Goal: Task Accomplishment & Management: Manage account settings

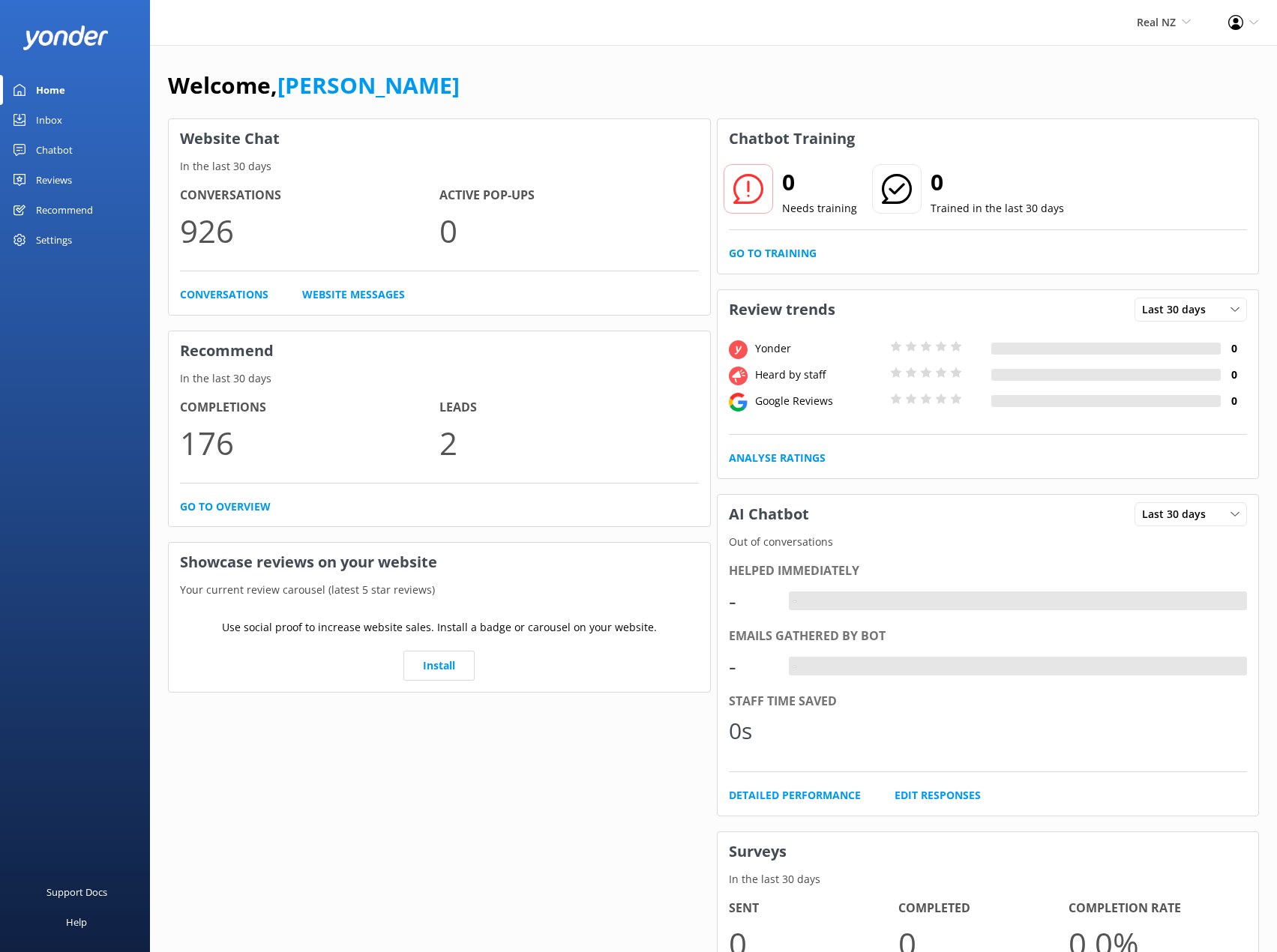
click at [71, 199] on div "Recommend" at bounding box center [65, 210] width 57 height 30
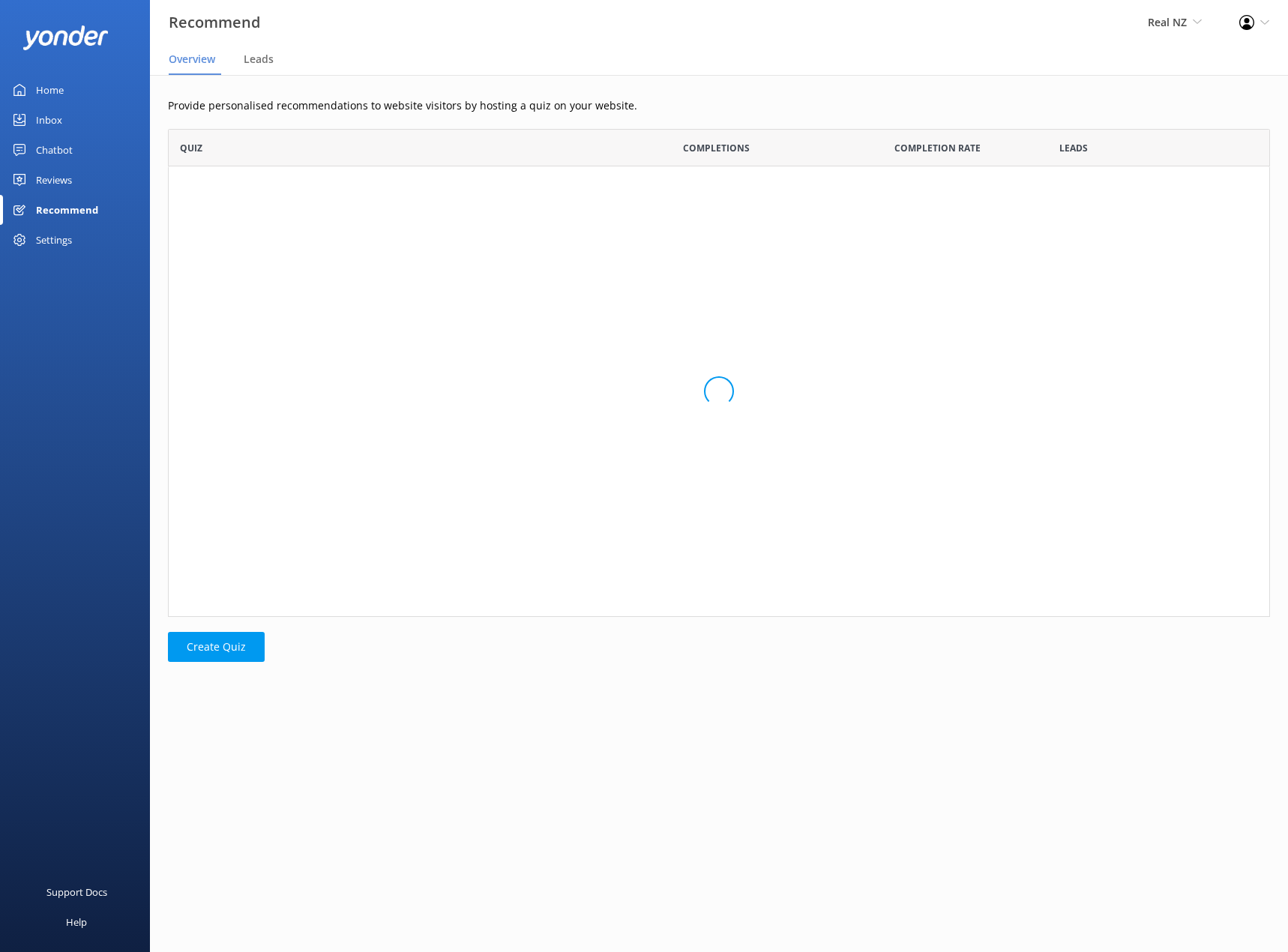
scroll to position [64, 1091]
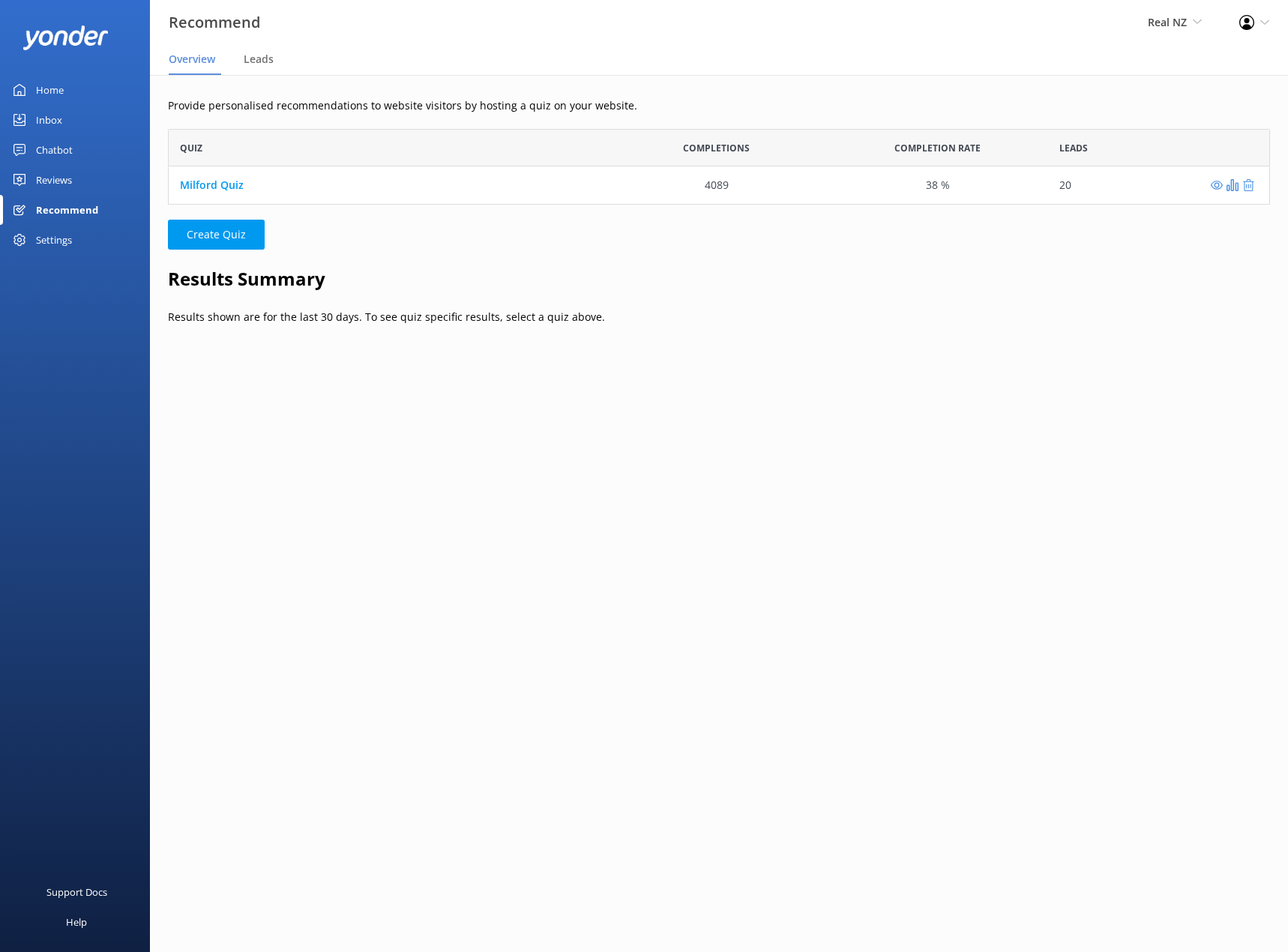
click at [68, 154] on div "Chatbot" at bounding box center [55, 149] width 36 height 30
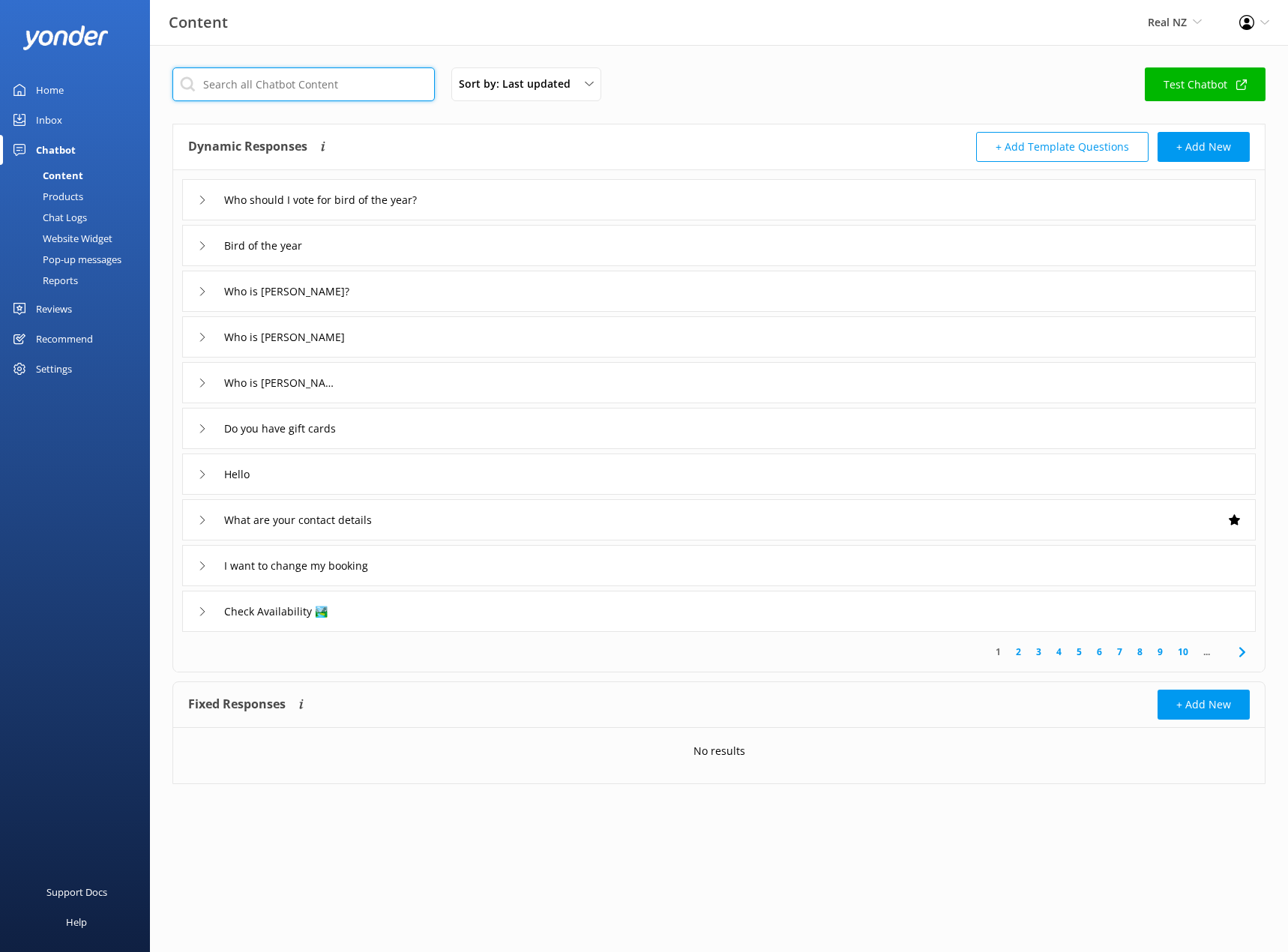
click at [275, 93] on input "text" at bounding box center [303, 84] width 262 height 33
type input "1%"
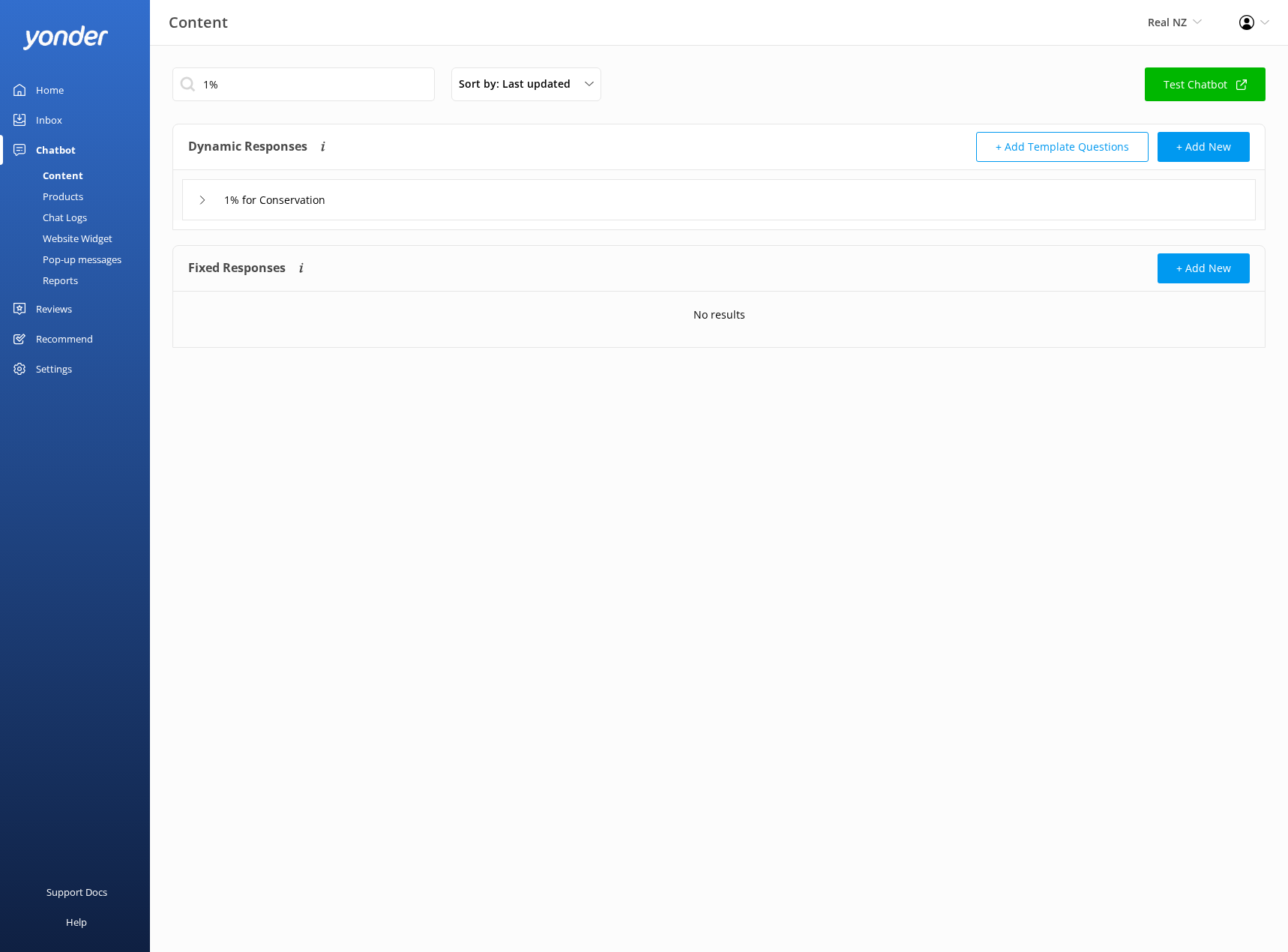
click at [373, 181] on div "1% for Conservation" at bounding box center [719, 199] width 1074 height 41
click at [415, 198] on div "1% for Conservation" at bounding box center [719, 199] width 1074 height 41
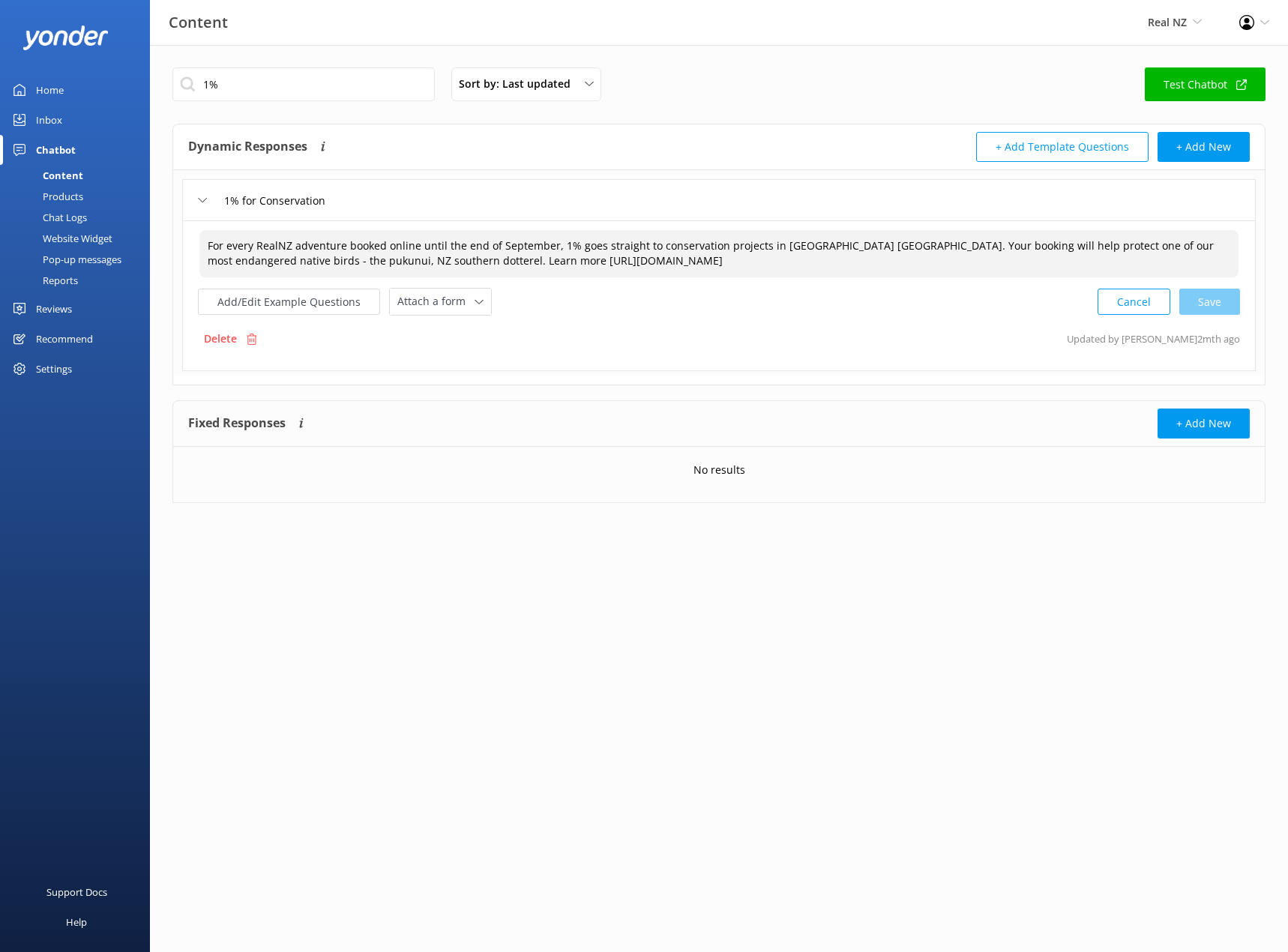
click at [403, 245] on textarea "For every RealNZ adventure booked online until the end of September, 1% goes st…" at bounding box center [719, 254] width 1039 height 47
click at [424, 245] on textarea "For every RealNZ adventure booked online until the end of September, 1% goes st…" at bounding box center [719, 254] width 1039 height 47
click at [577, 248] on textarea "For every RealNZ adventure booked online between [DATE] - [DATE], 1% goes strai…" at bounding box center [719, 254] width 1039 height 47
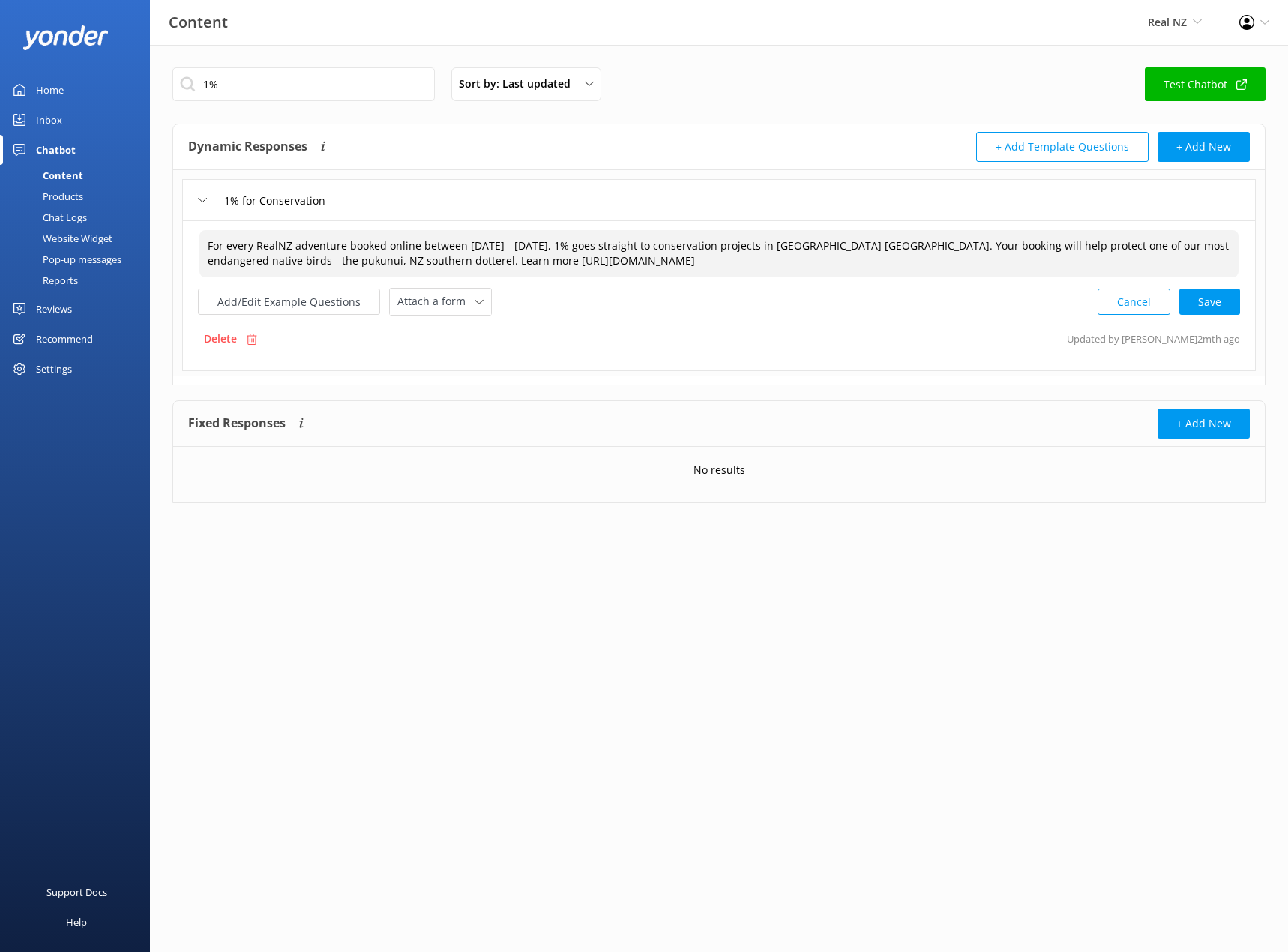
click at [635, 244] on textarea "For every RealNZ adventure booked online between [DATE] - [DATE], 1% goes strai…" at bounding box center [719, 254] width 1039 height 47
drag, startPoint x: 1044, startPoint y: 244, endPoint x: 743, endPoint y: 246, distance: 301.0
click at [743, 246] on textarea "For every RealNZ adventure booked online between [DATE] - [DATE], 1% was donate…" at bounding box center [719, 254] width 1039 height 47
click at [1210, 310] on div "Cancel Save" at bounding box center [1168, 301] width 143 height 28
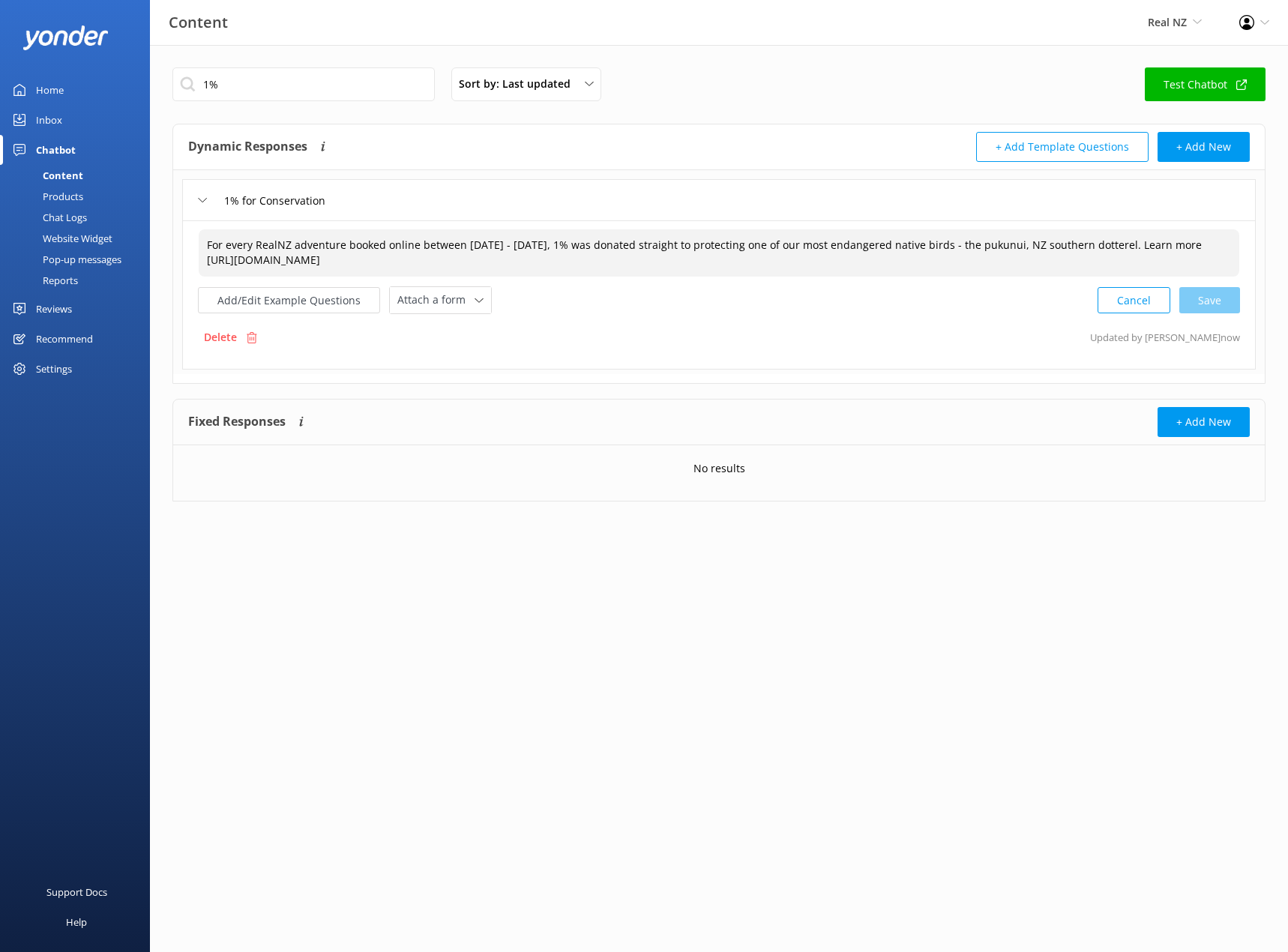
type textarea "For every RealNZ adventure booked online between [DATE] - [DATE], 1% was donate…"
click at [301, 92] on input "1%" at bounding box center [303, 84] width 262 height 33
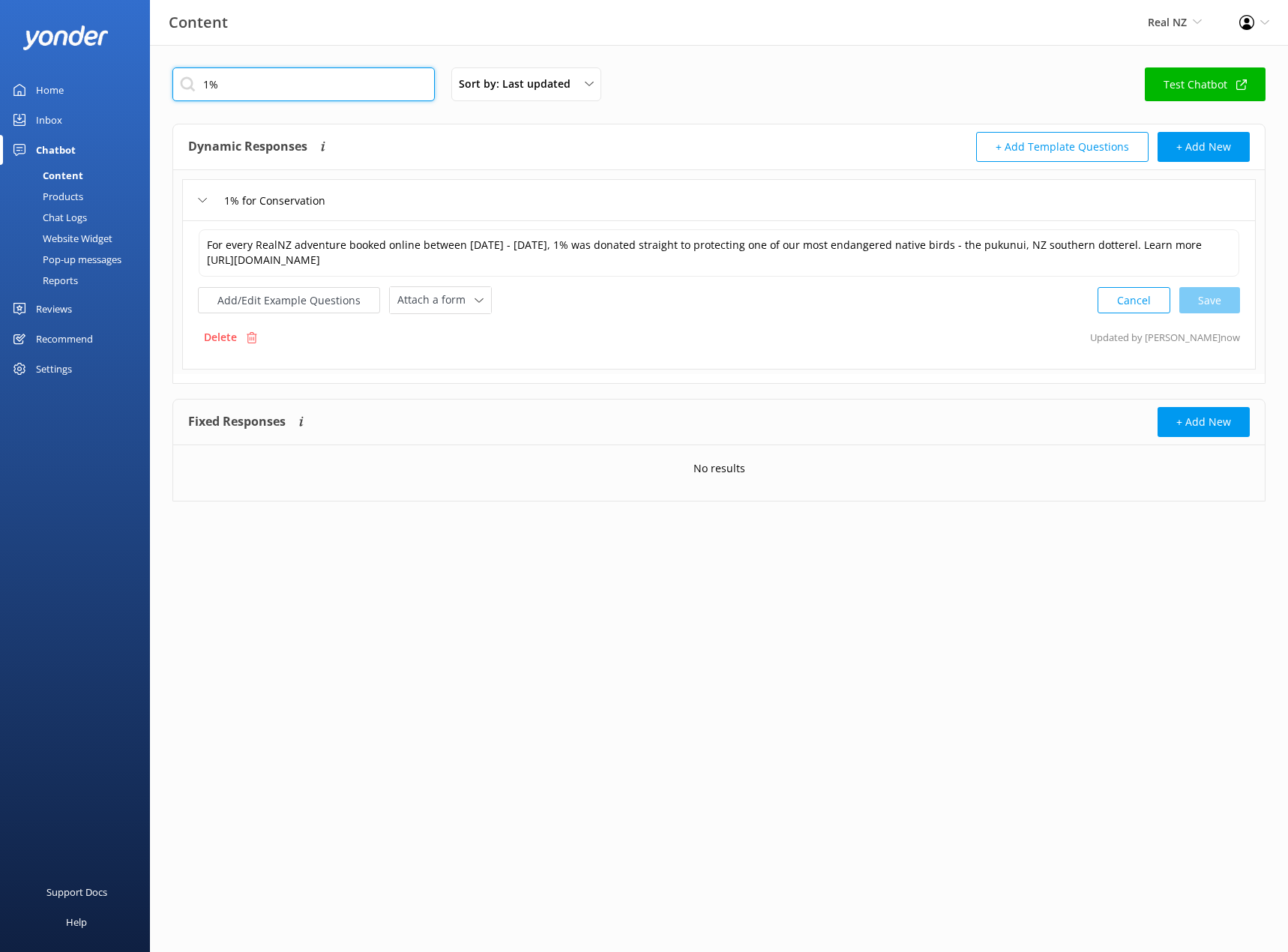
click at [301, 92] on input "1%" at bounding box center [303, 84] width 262 height 33
type input "1"
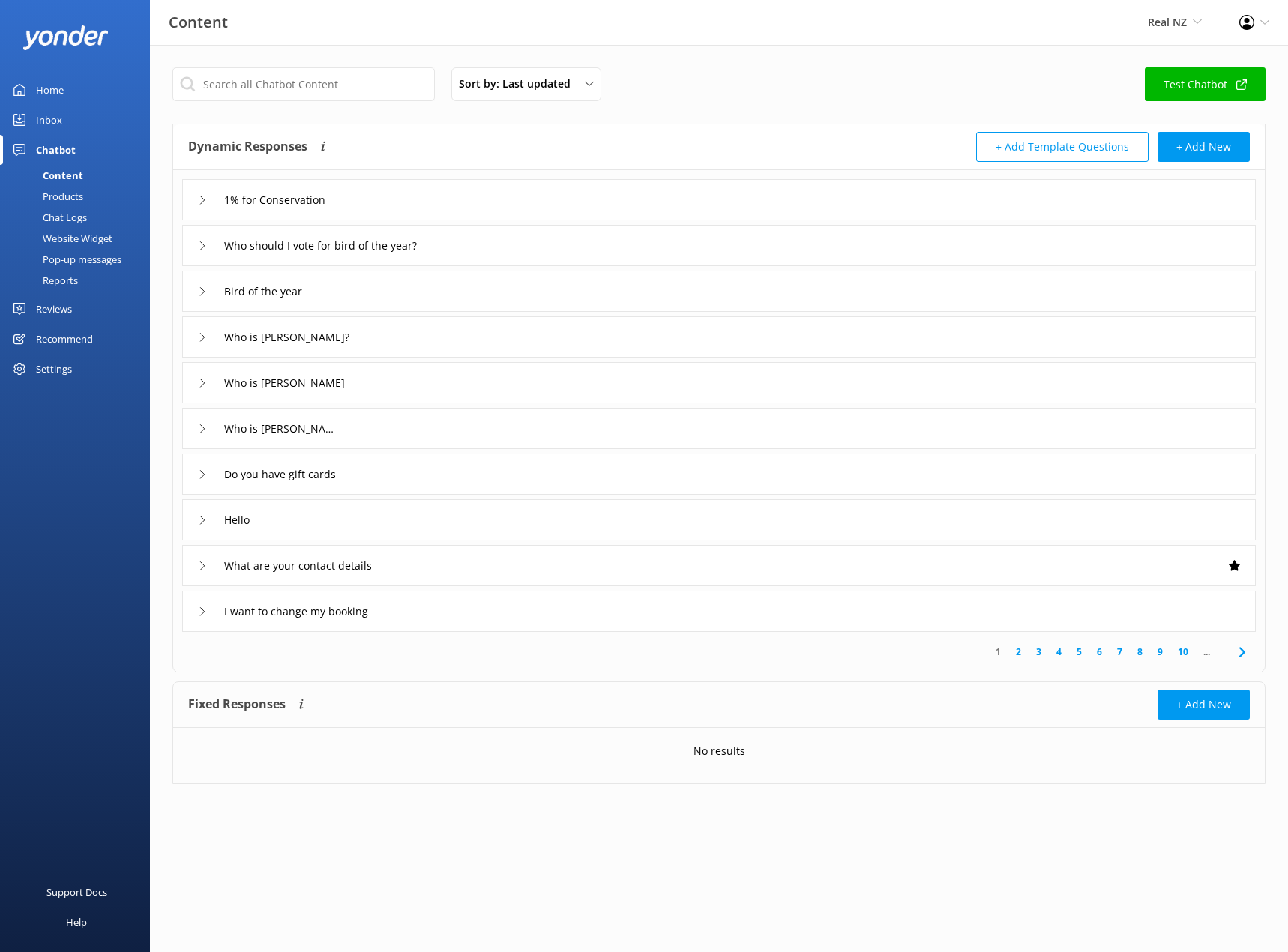
click at [197, 253] on div "Who should I vote for bird of the year?" at bounding box center [719, 245] width 1074 height 41
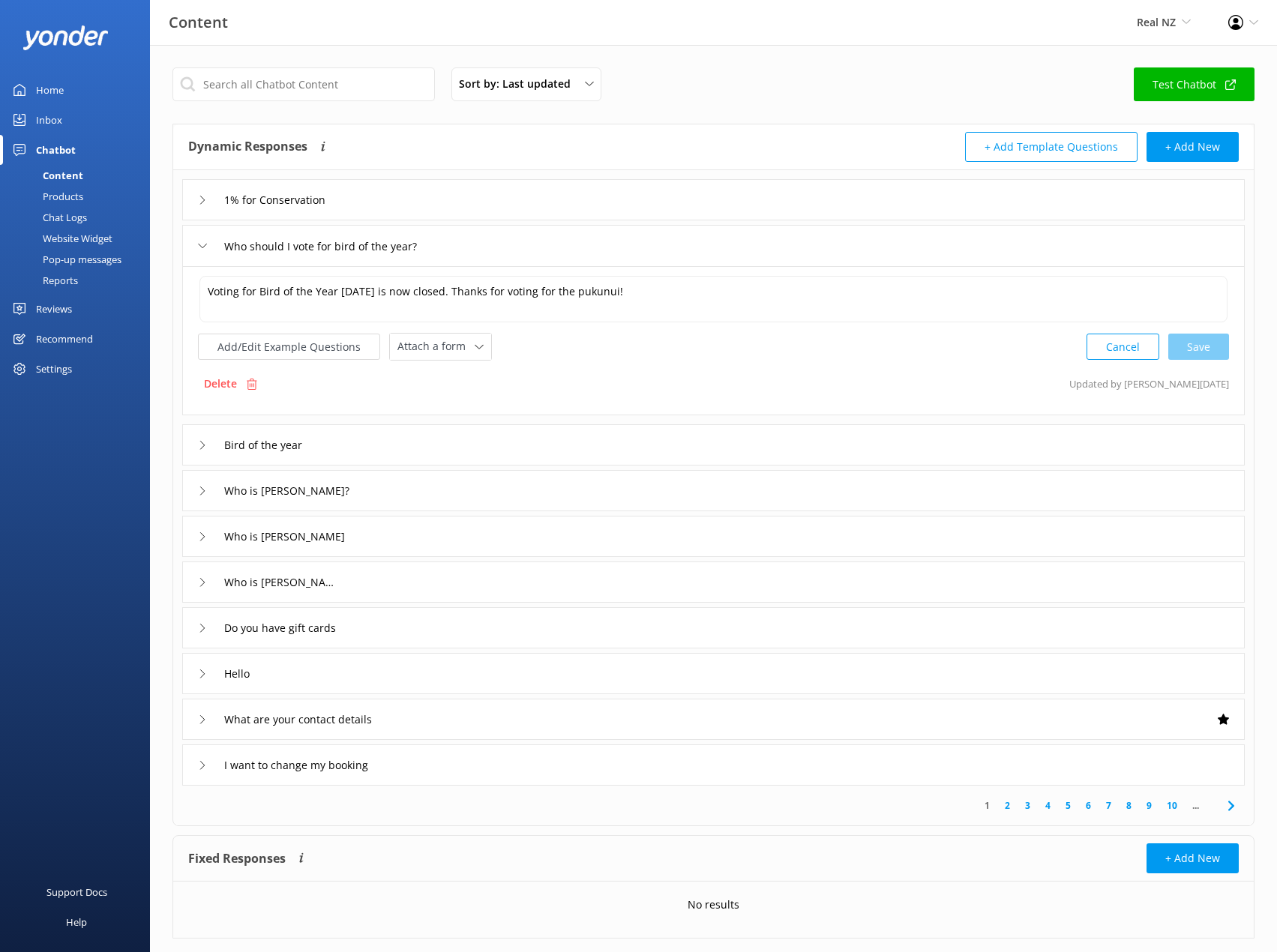
click at [197, 252] on div "Who should I vote for bird of the year?" at bounding box center [713, 245] width 1063 height 41
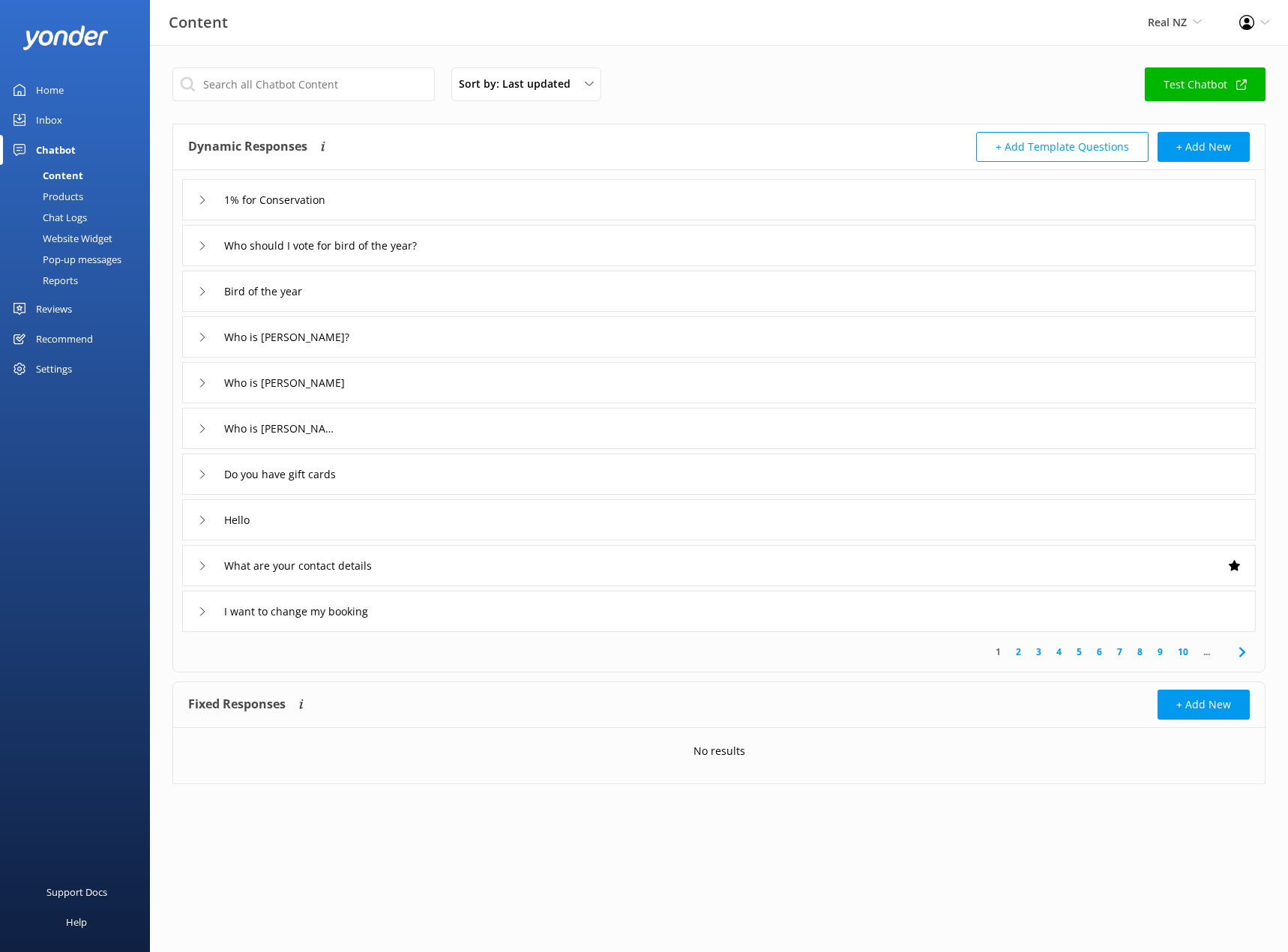
click at [196, 286] on div "Bird of the year" at bounding box center [719, 291] width 1074 height 41
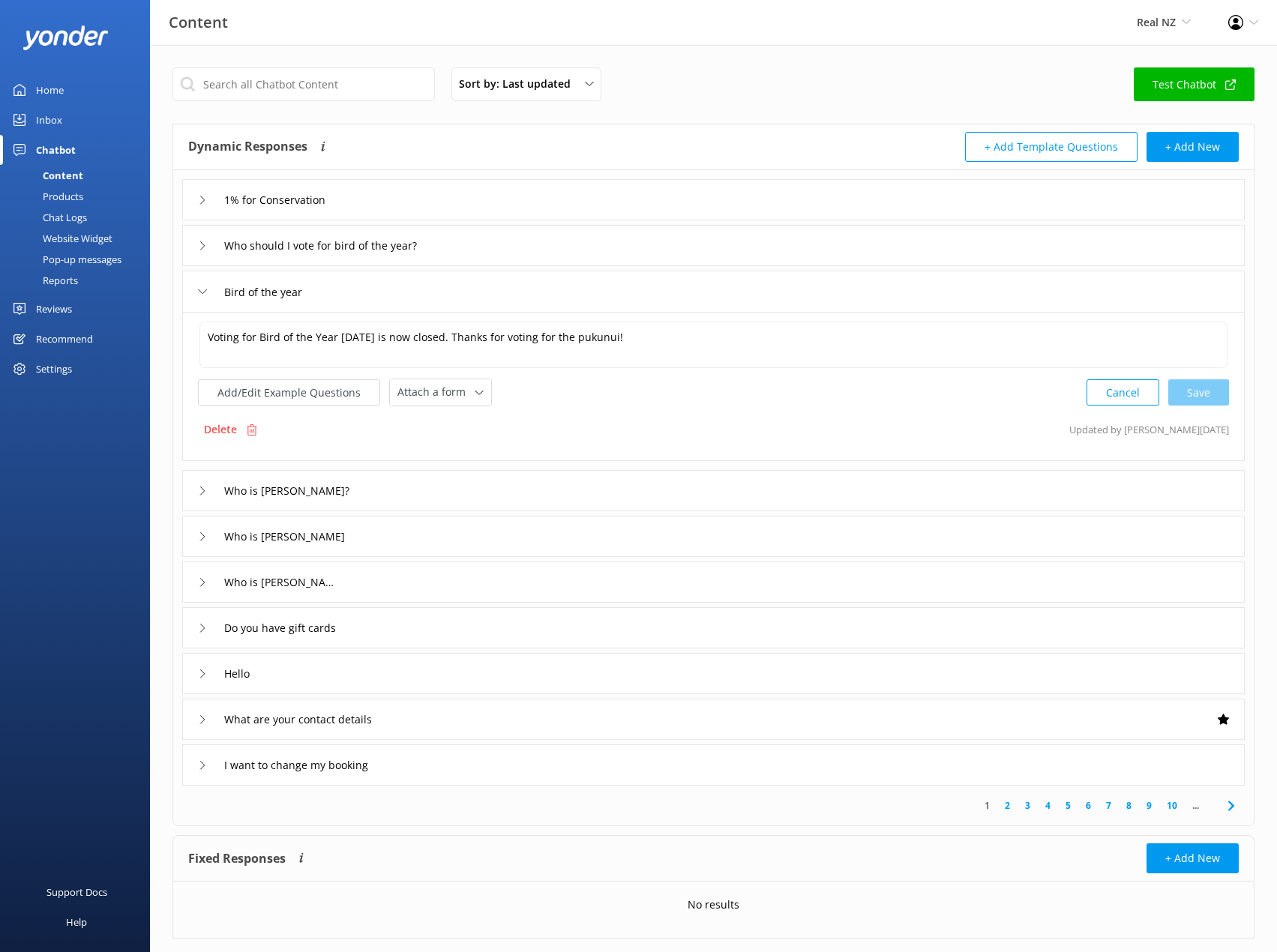
click at [196, 286] on div "Bird of the year" at bounding box center [713, 291] width 1063 height 41
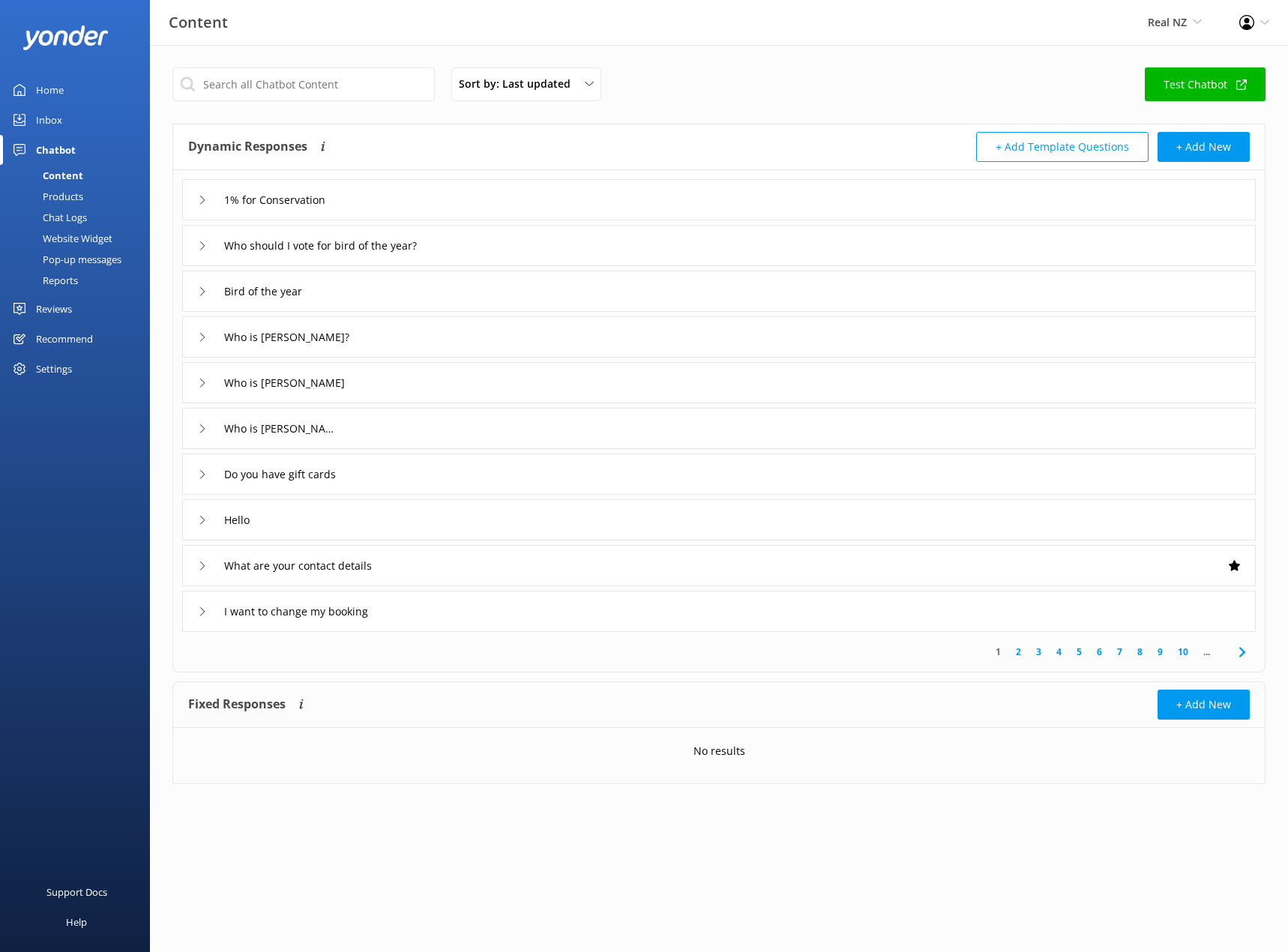
click at [1245, 653] on use at bounding box center [1241, 652] width 6 height 10
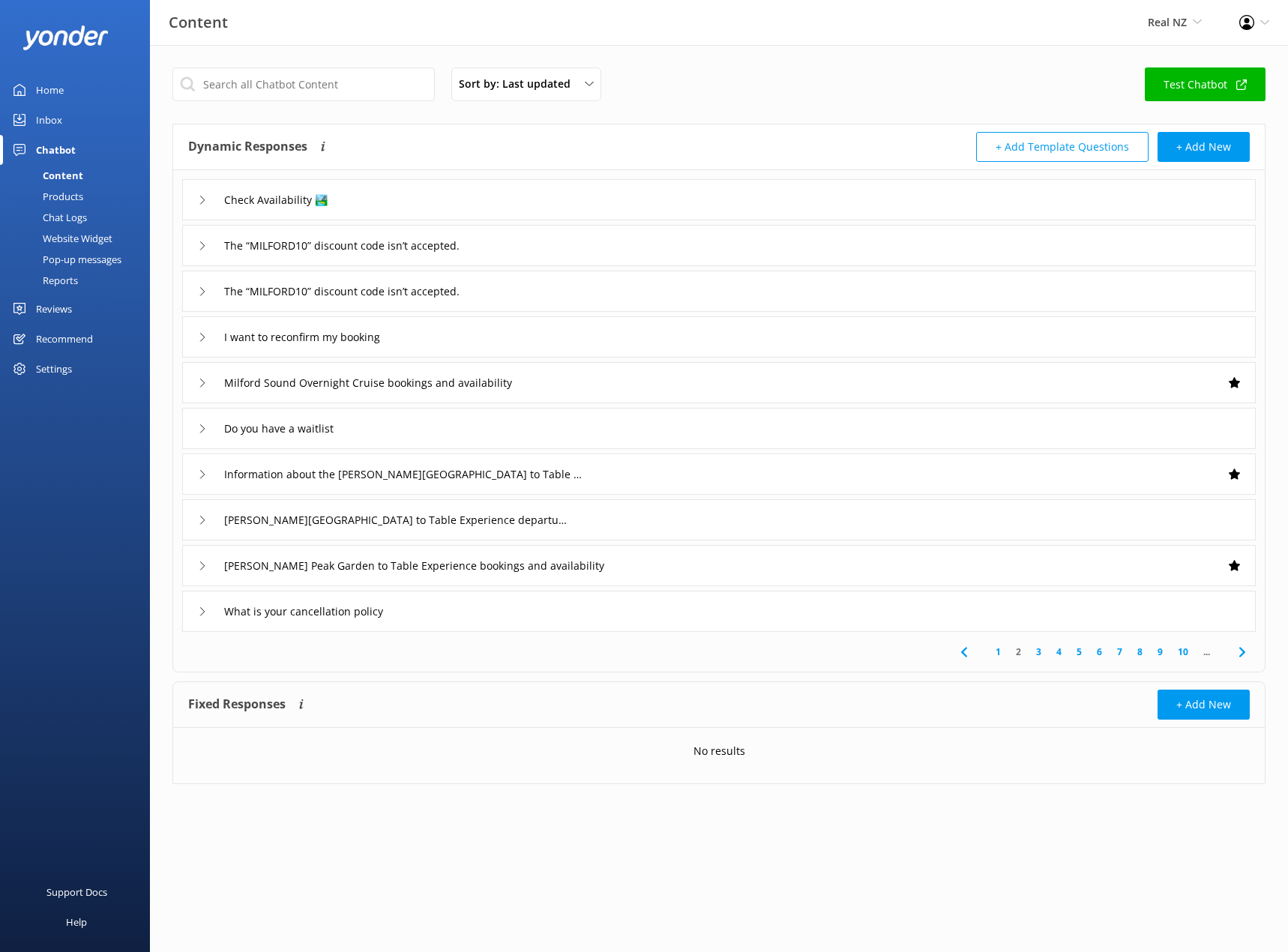
click at [1243, 653] on use at bounding box center [1241, 652] width 6 height 10
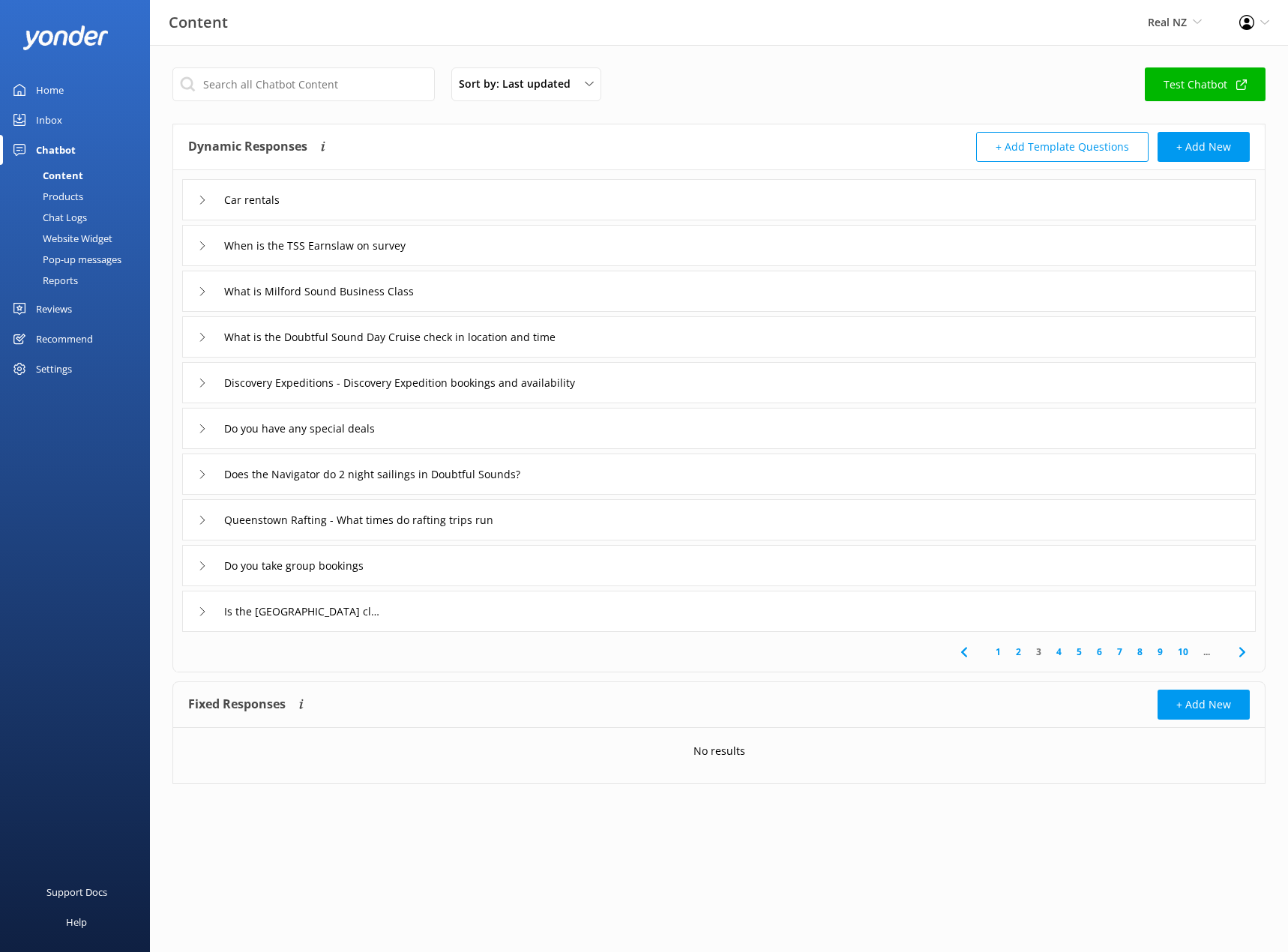
click at [1244, 643] on icon at bounding box center [1242, 652] width 18 height 18
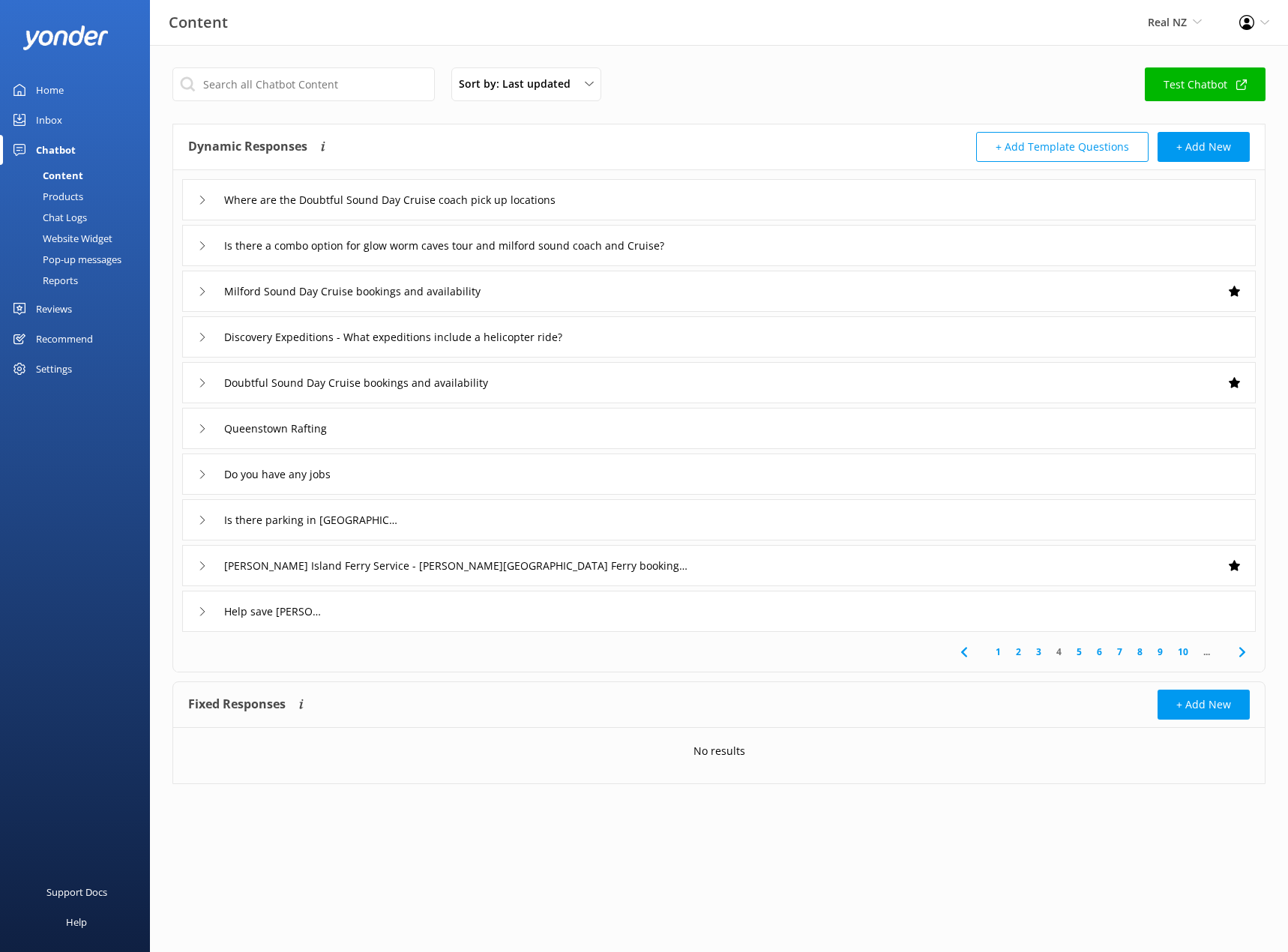
click at [192, 615] on div "Help save [PERSON_NAME]" at bounding box center [719, 610] width 1074 height 41
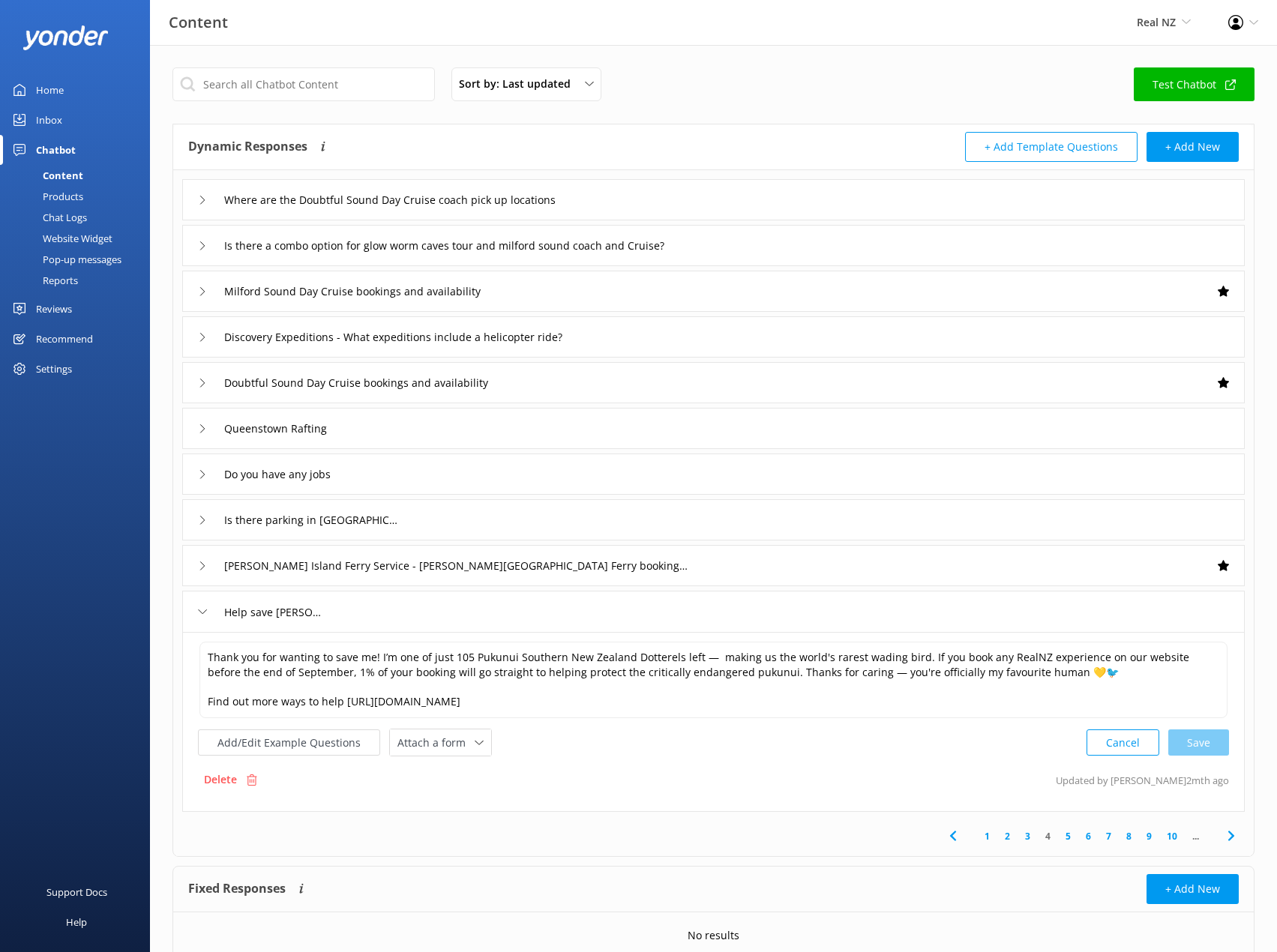
click at [208, 618] on div "Help save [PERSON_NAME]" at bounding box center [255, 612] width 114 height 25
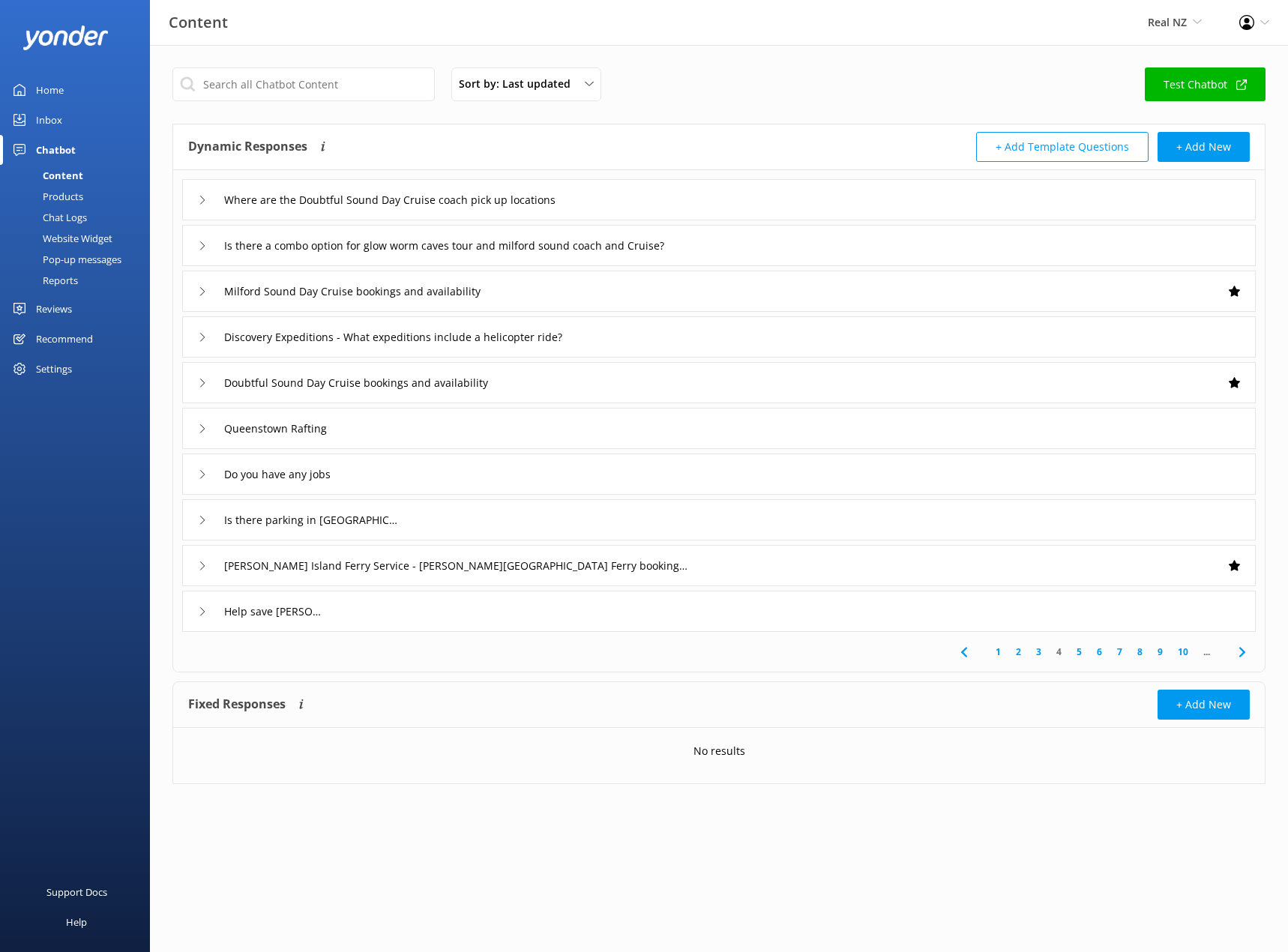
click at [206, 603] on div "Help save [PERSON_NAME]" at bounding box center [255, 611] width 114 height 25
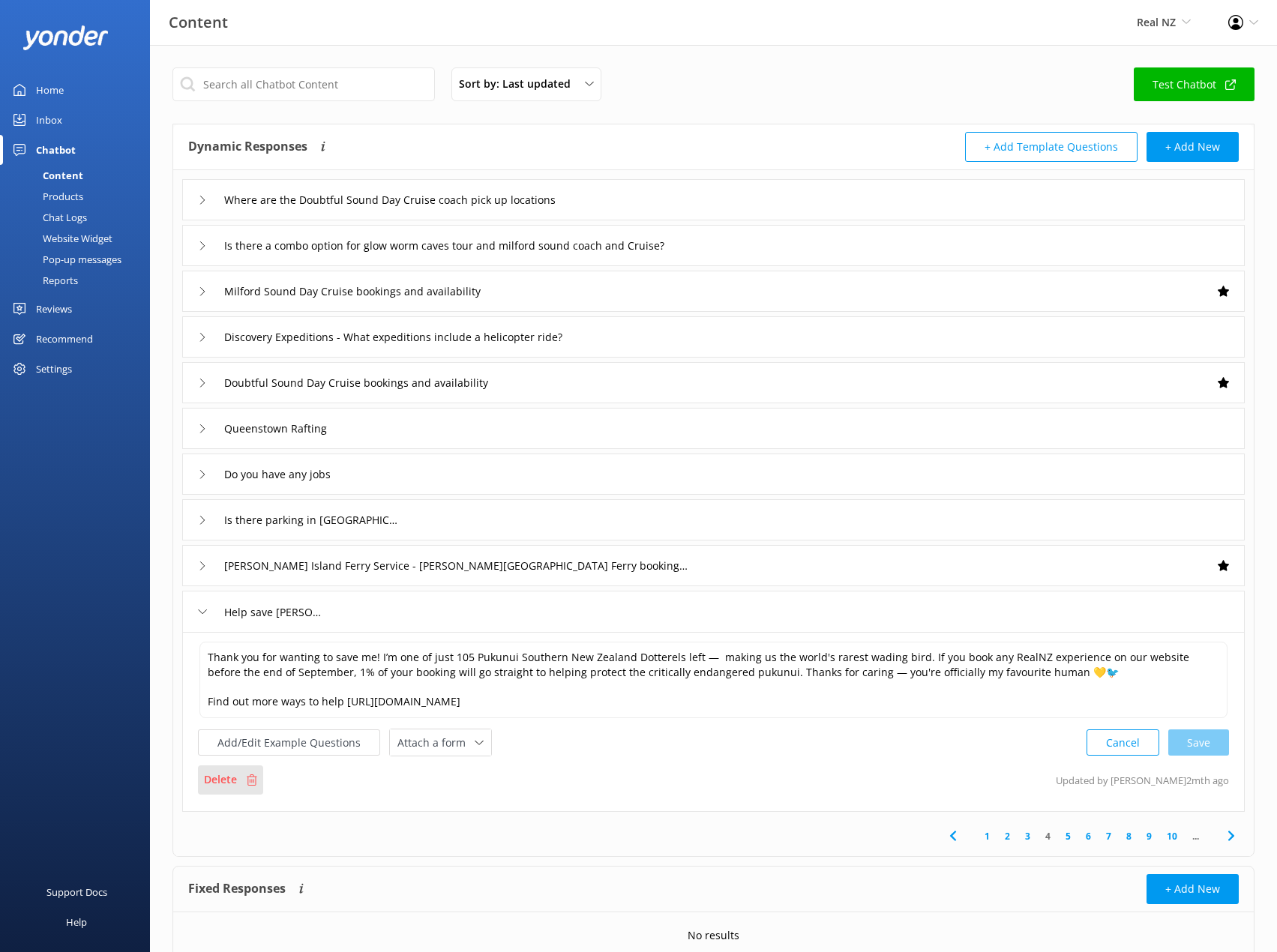
click at [237, 766] on div "Delete" at bounding box center [231, 780] width 65 height 29
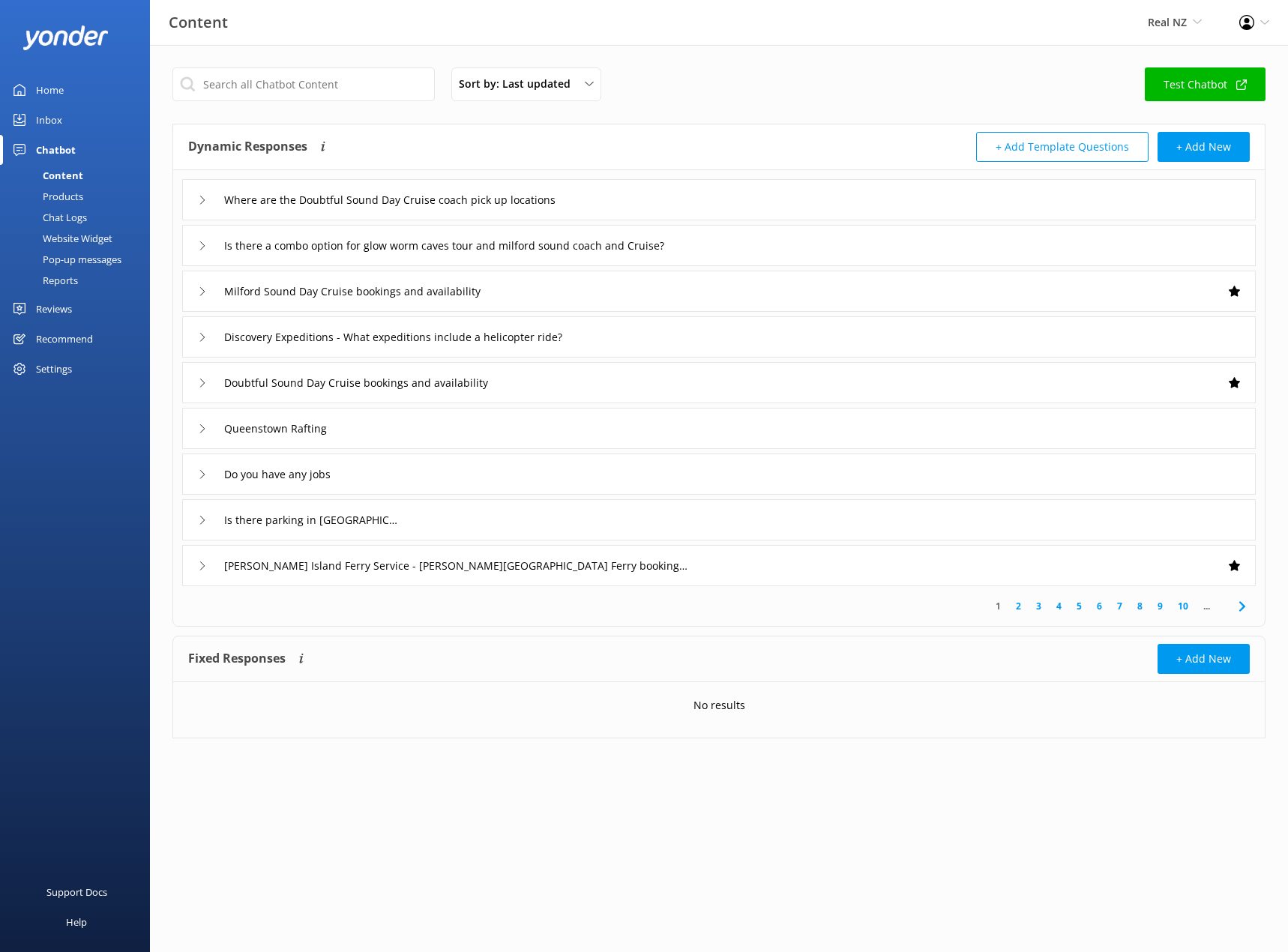
click at [1041, 608] on link "3" at bounding box center [1038, 606] width 20 height 14
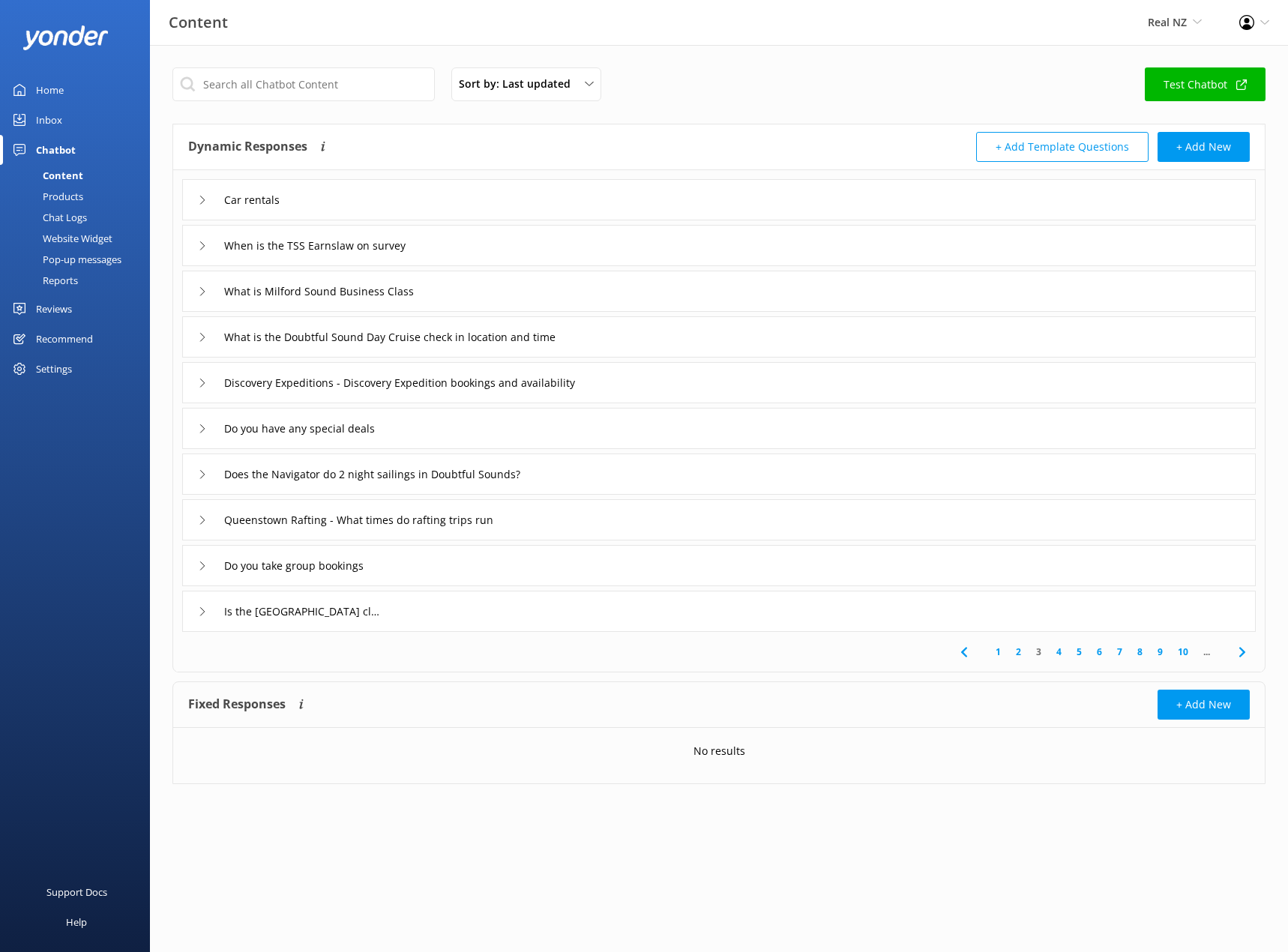
click at [1057, 655] on link "4" at bounding box center [1058, 652] width 20 height 14
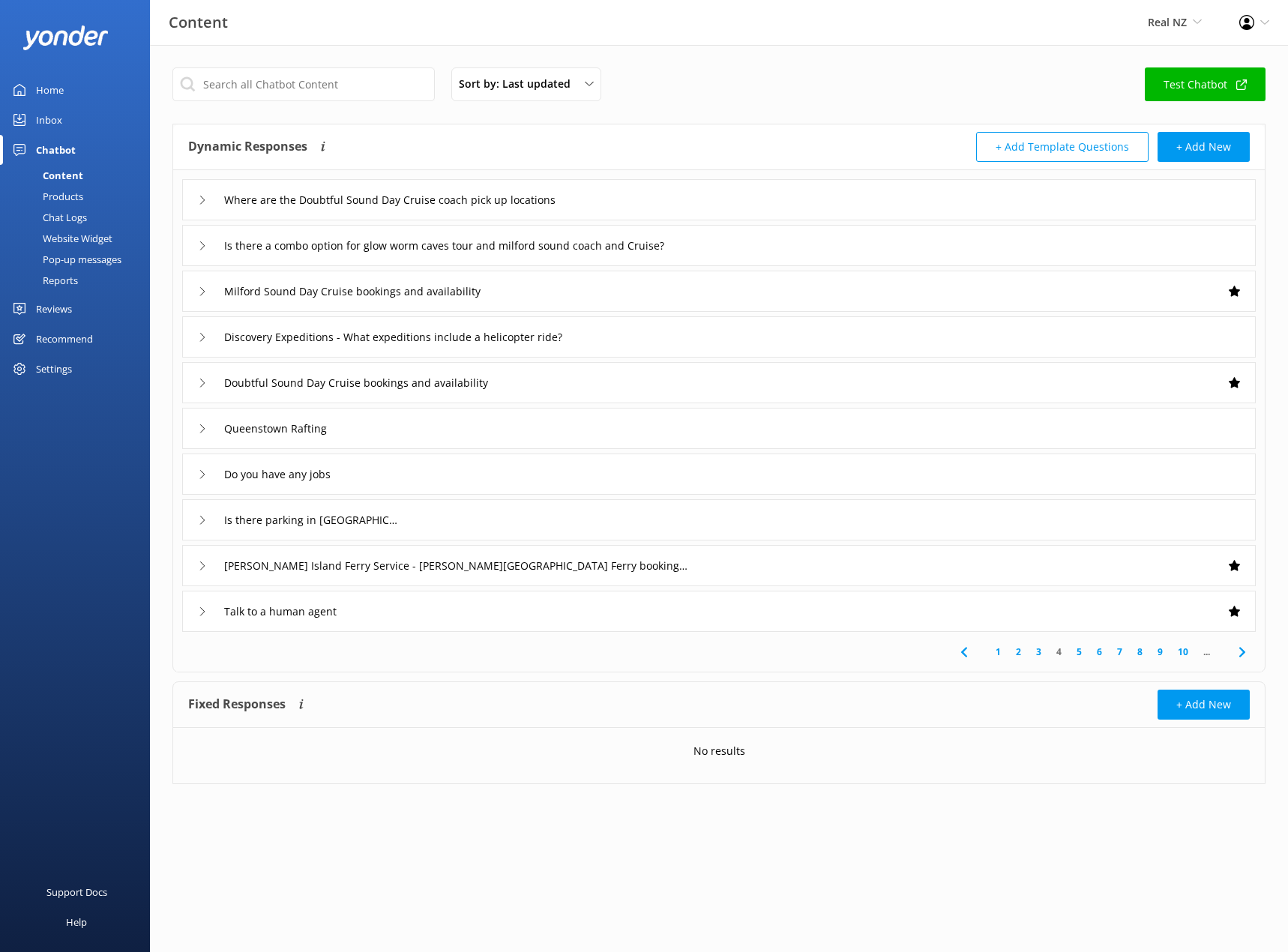
click at [1077, 652] on link "5" at bounding box center [1078, 652] width 20 height 14
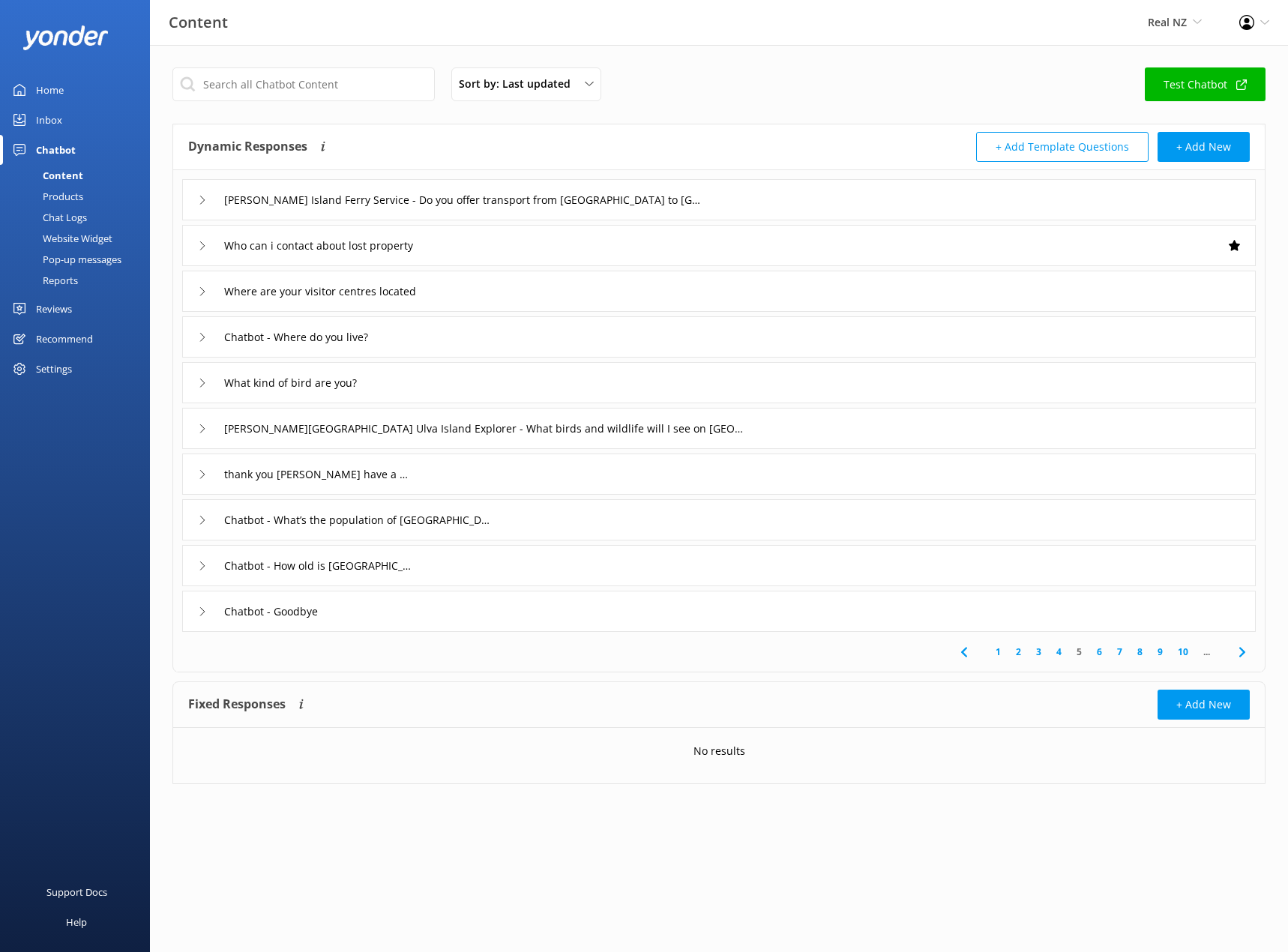
click at [1099, 653] on link "6" at bounding box center [1099, 652] width 20 height 14
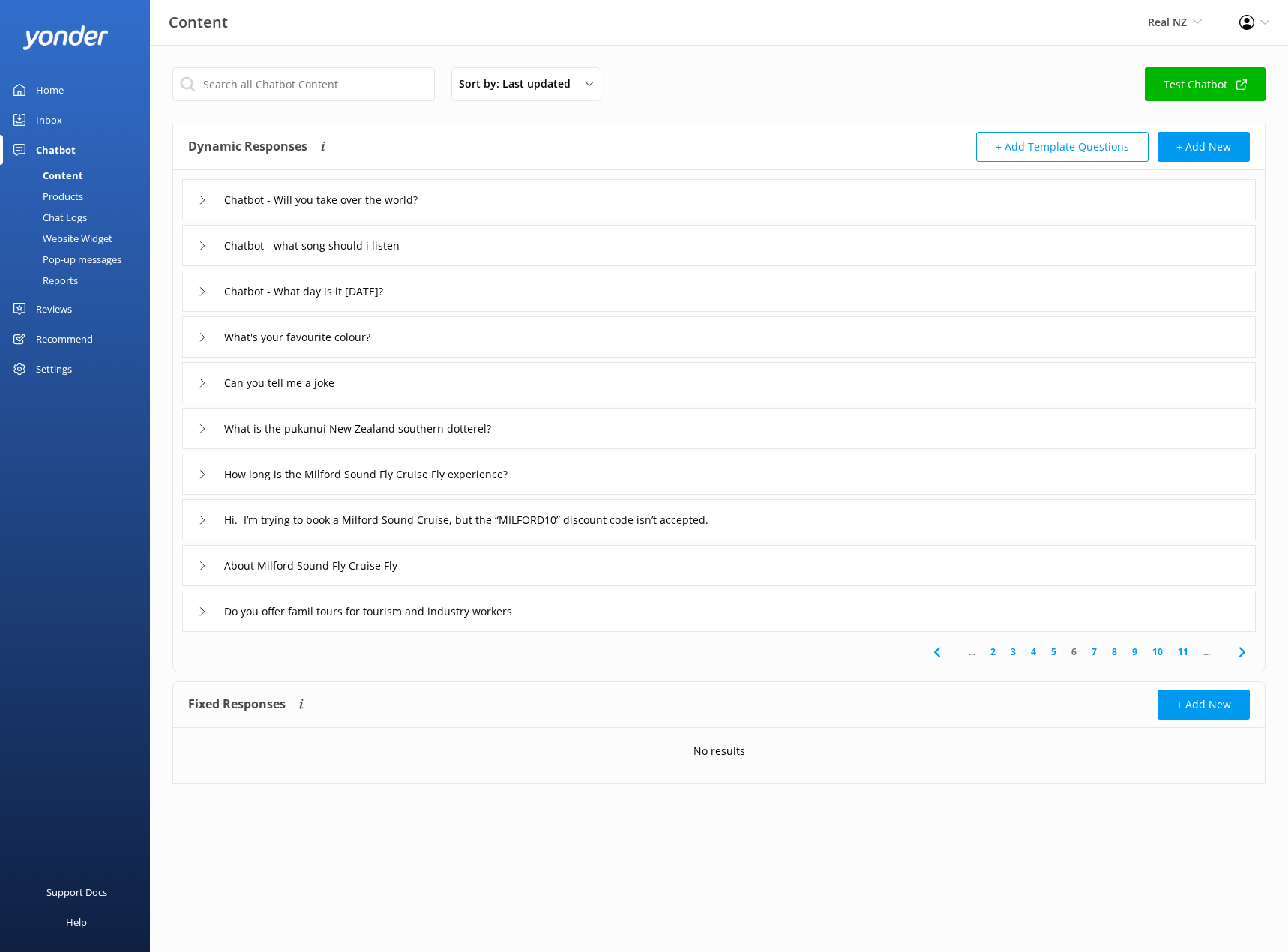
click at [205, 432] on icon at bounding box center [202, 429] width 9 height 9
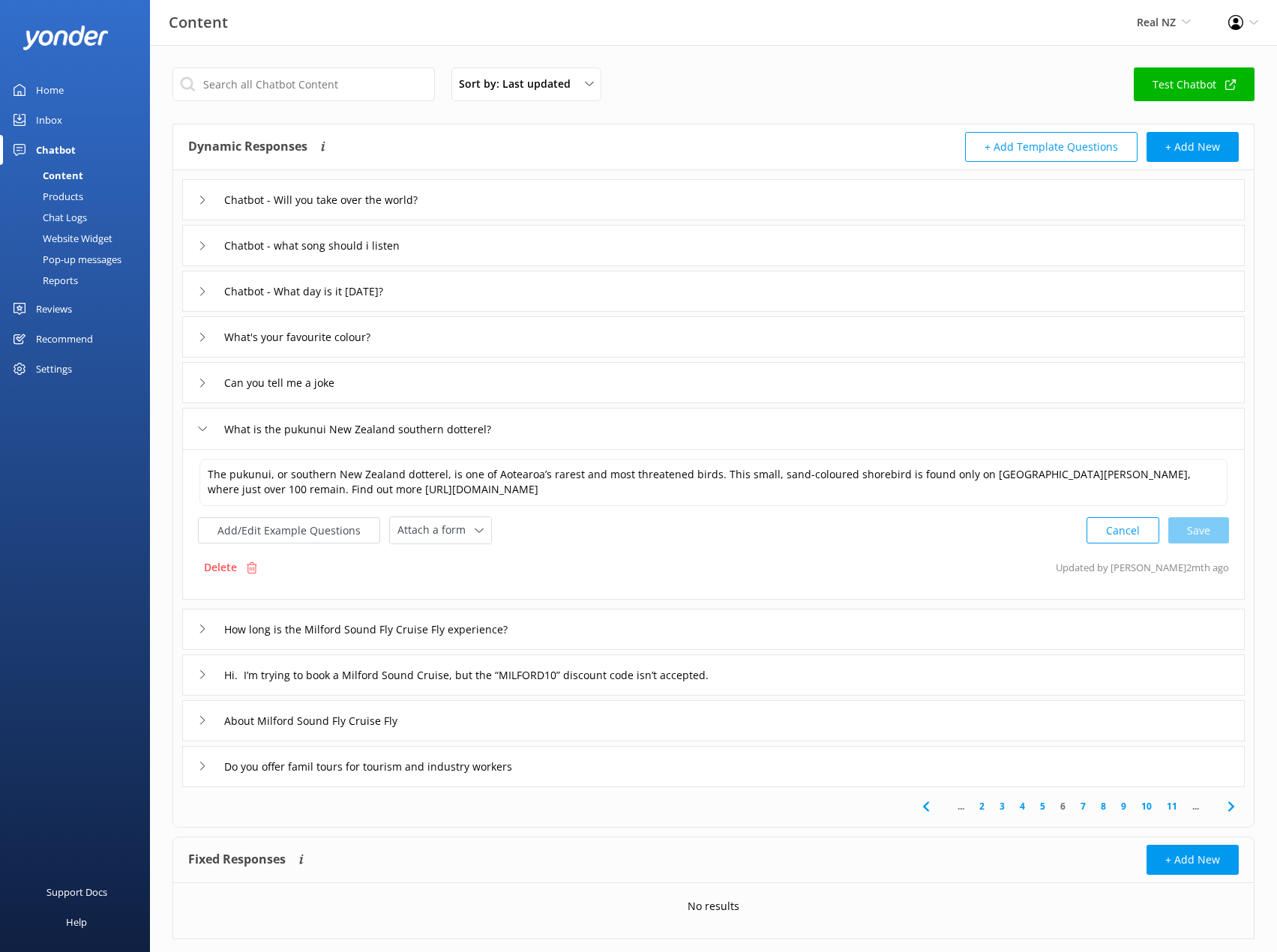
click at [202, 431] on use at bounding box center [203, 429] width 9 height 5
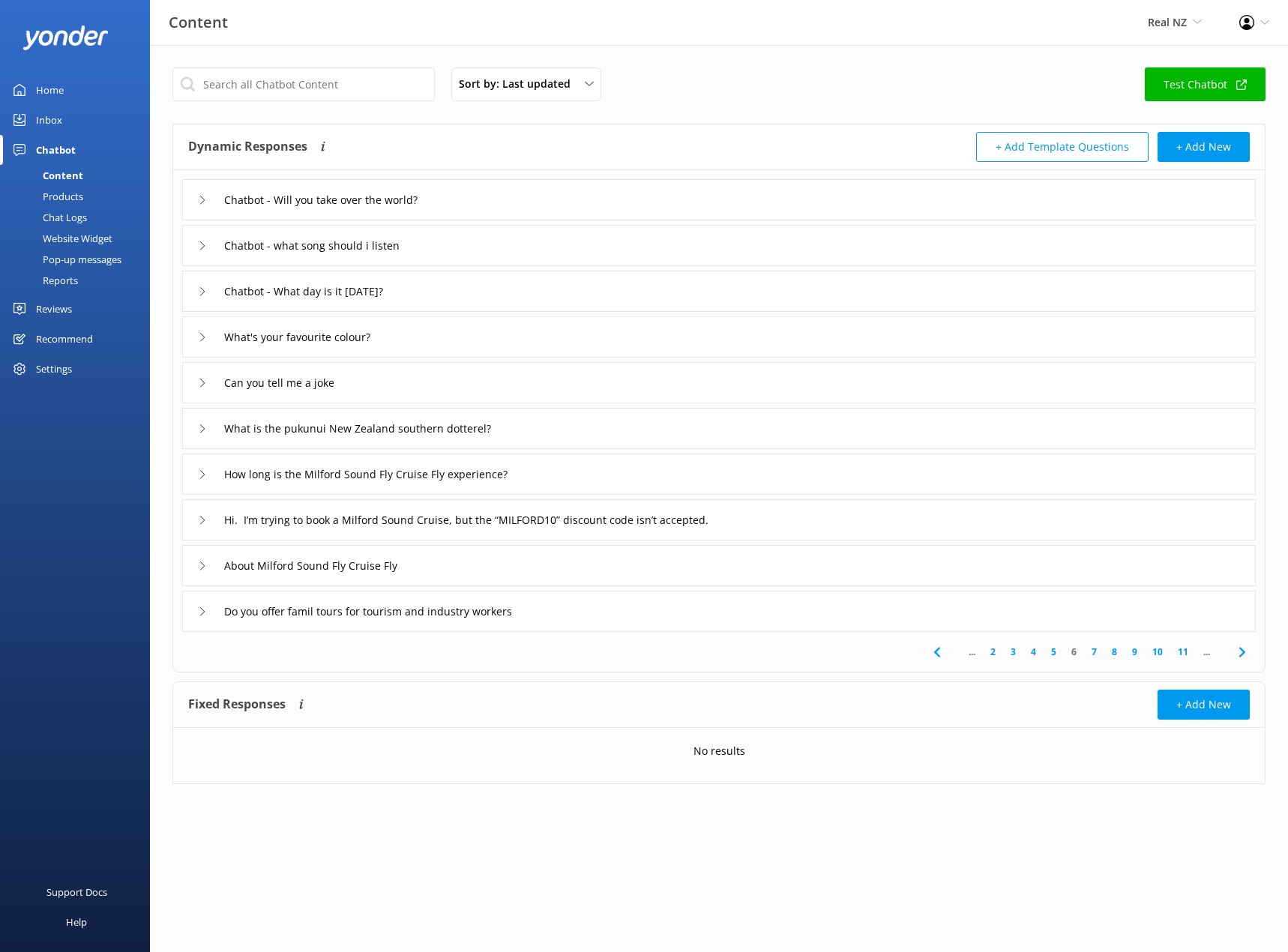
click at [1049, 653] on link "5" at bounding box center [1054, 652] width 20 height 14
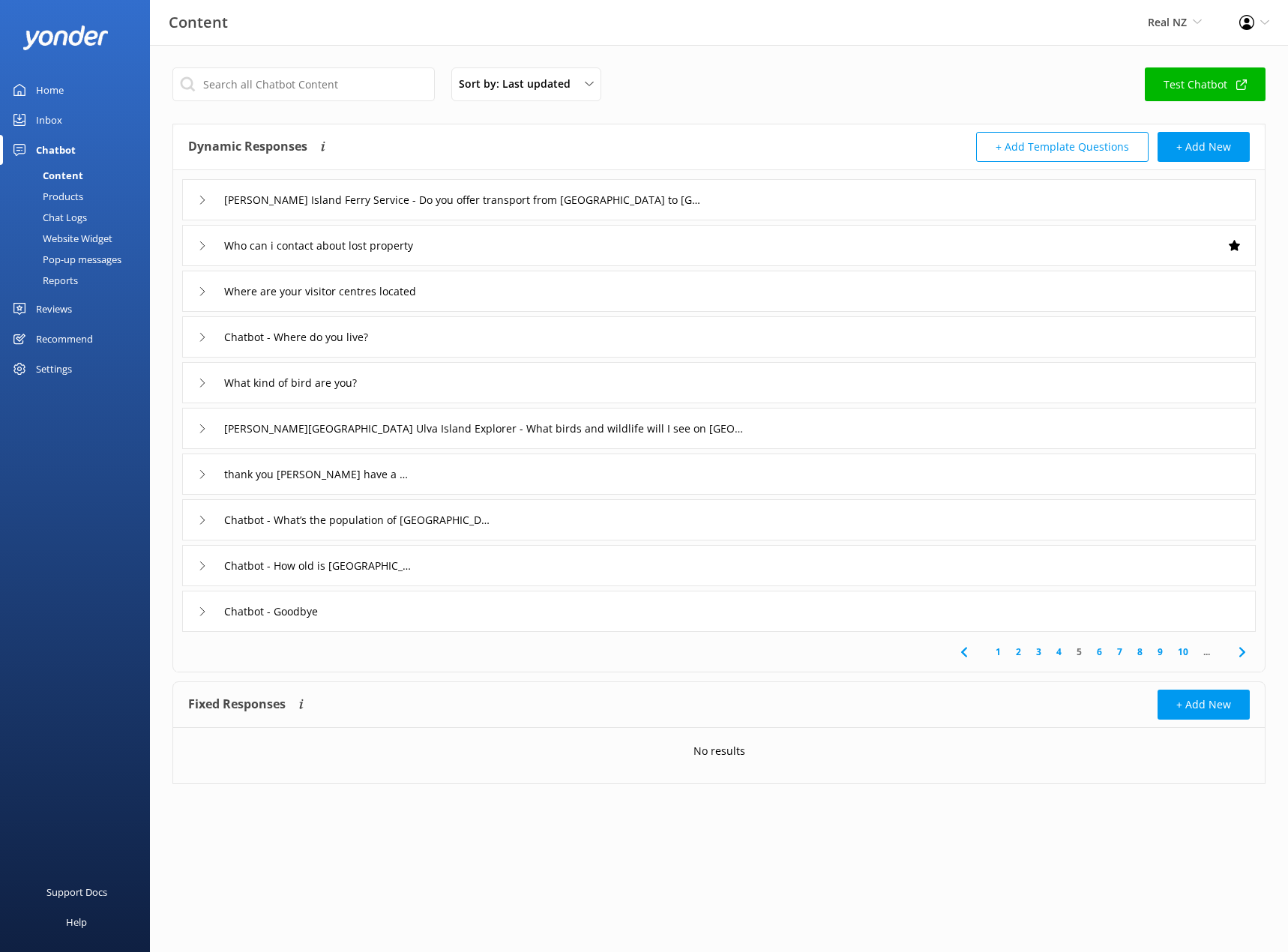
click at [191, 473] on div "thank you [PERSON_NAME] have a good day" at bounding box center [719, 474] width 1074 height 41
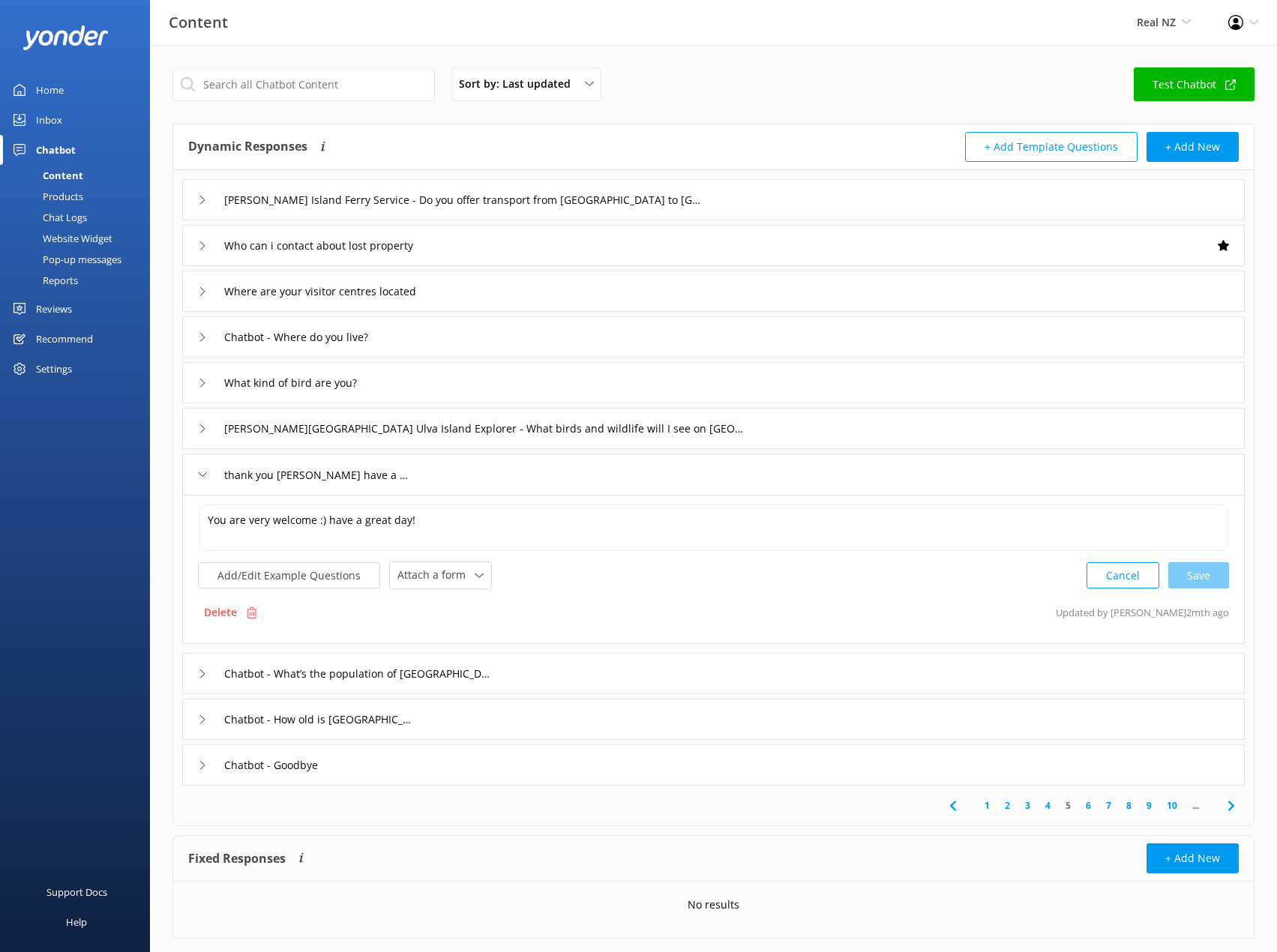
click at [191, 473] on div "thank you [PERSON_NAME] have a good day" at bounding box center [713, 474] width 1063 height 41
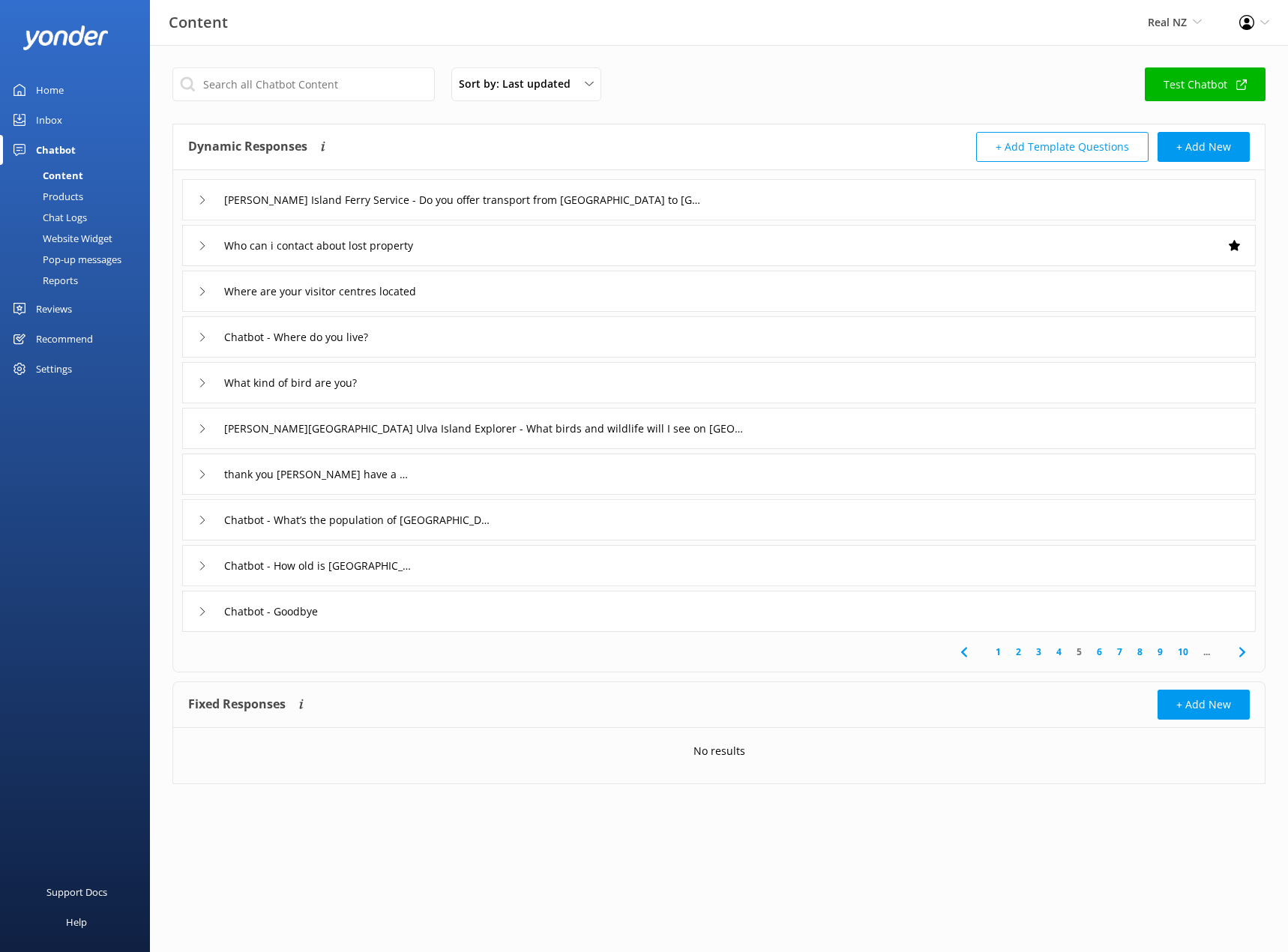
click at [203, 386] on icon at bounding box center [202, 383] width 9 height 9
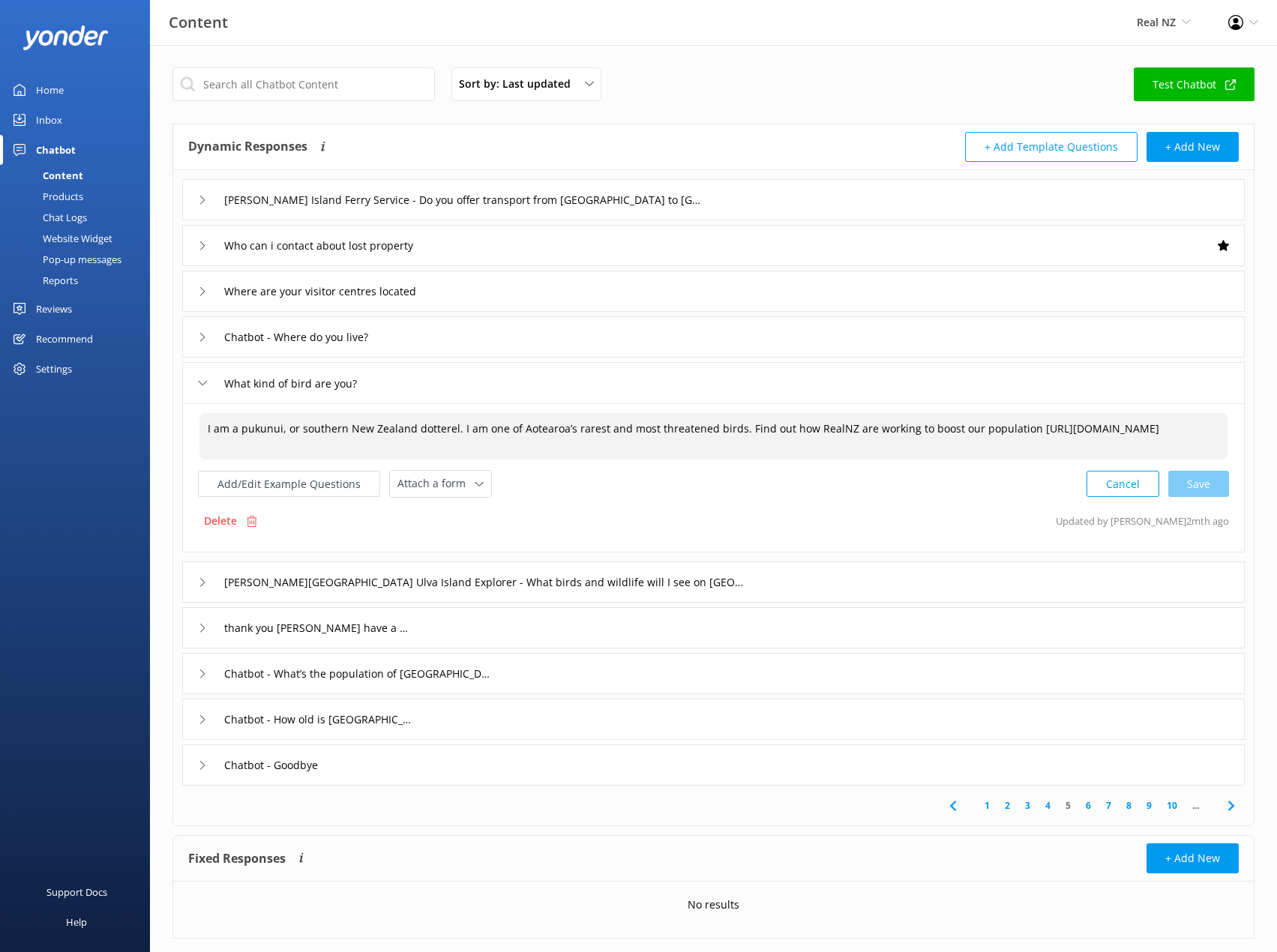
drag, startPoint x: 1018, startPoint y: 428, endPoint x: 783, endPoint y: 435, distance: 235.1
click at [783, 435] on textarea "I am a pukunui, or southern New Zealand dotterel. I am one of Aotearoa’s rarest…" at bounding box center [713, 436] width 1028 height 47
type textarea "I am a pukunui, or southern New Zealand dotterel. I am one of Aotearoa’s rarest…"
click at [1192, 504] on div "I am a pukunui, or southern New Zealand dotterel. I am one of Aotearoa’s rarest…" at bounding box center [713, 478] width 1063 height 149
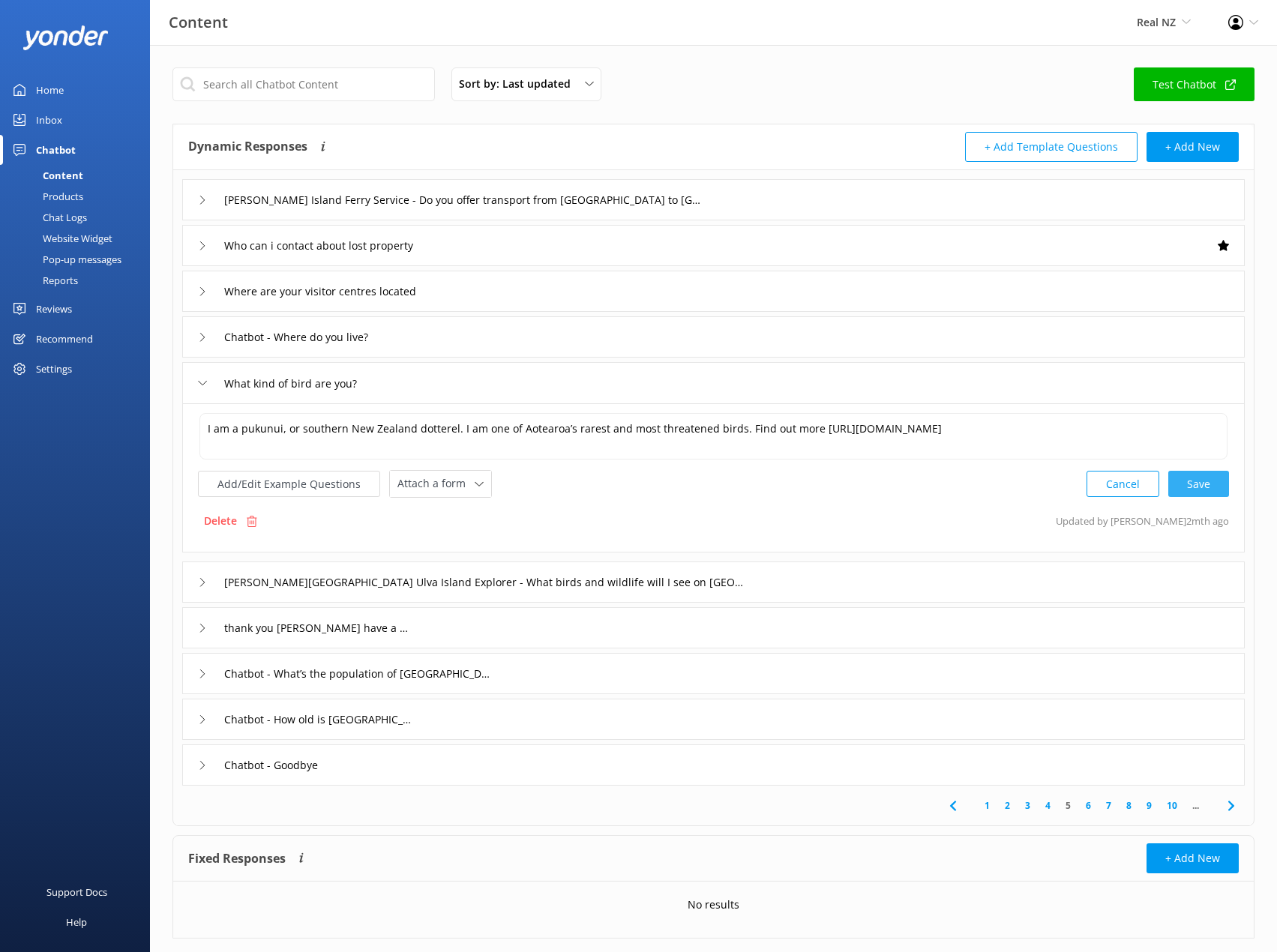
click at [1200, 487] on div "Cancel Save" at bounding box center [1157, 483] width 143 height 28
click at [206, 387] on icon at bounding box center [202, 383] width 9 height 9
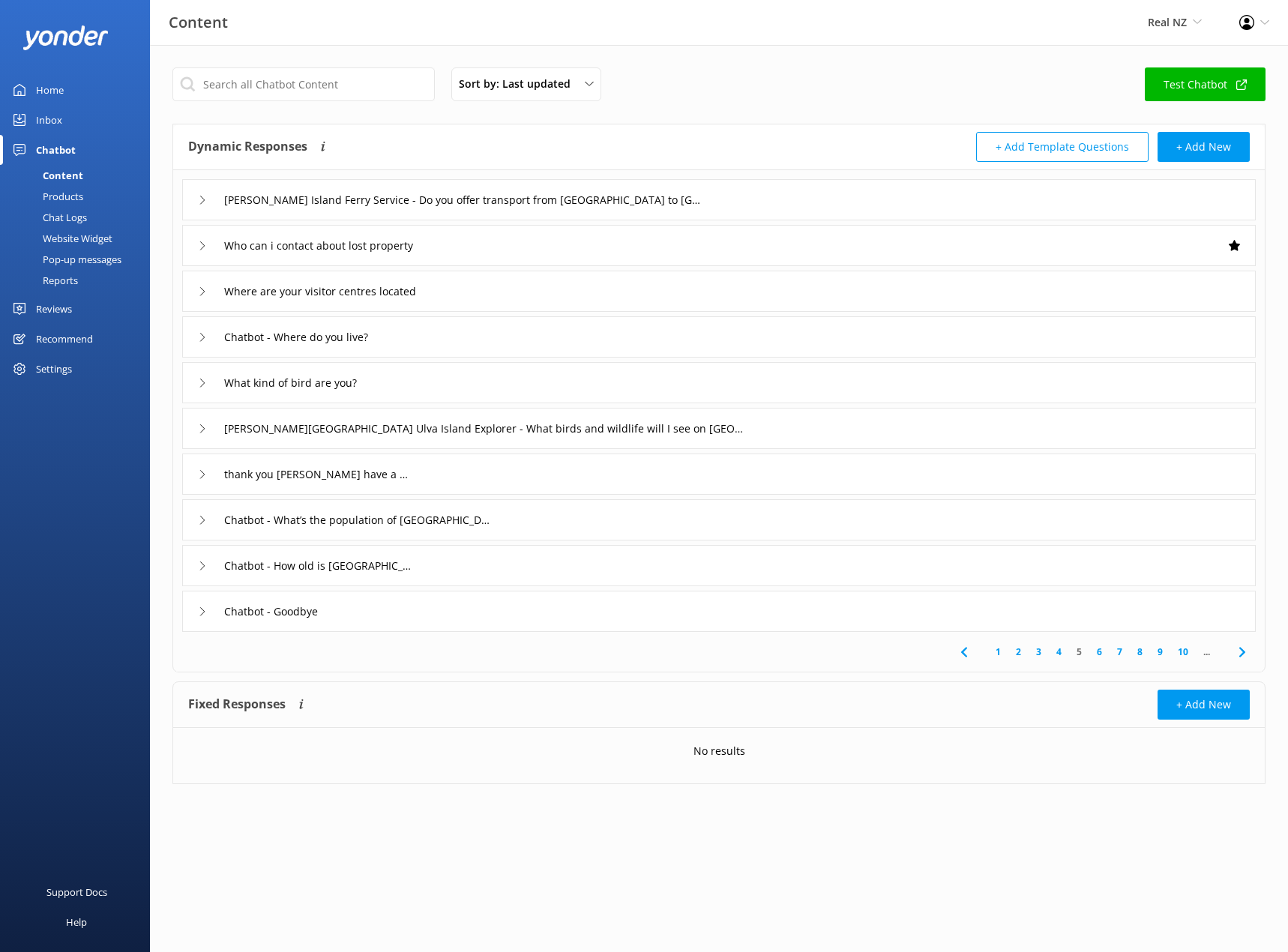
click at [206, 340] on icon at bounding box center [202, 337] width 9 height 9
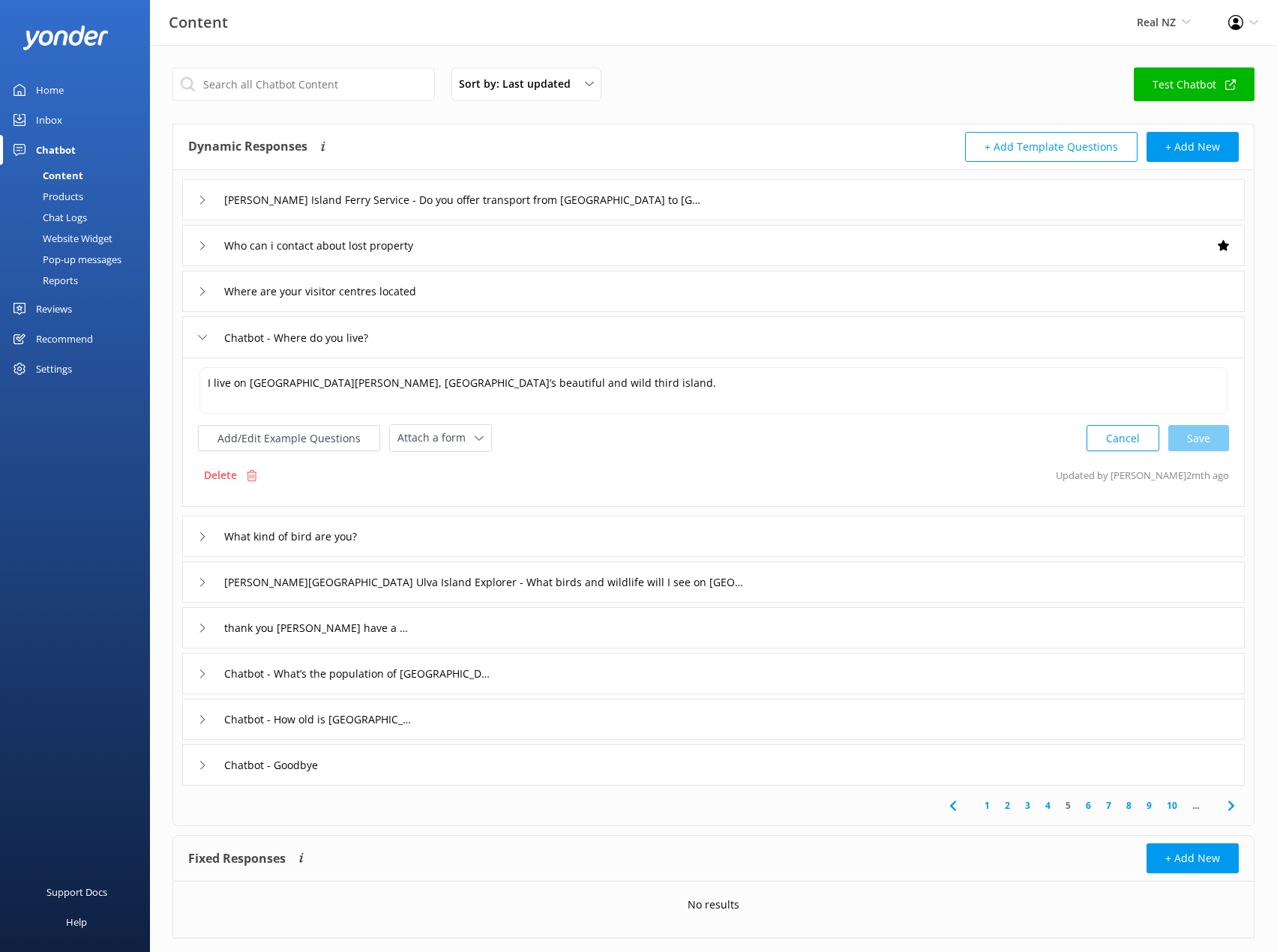
click at [206, 340] on icon at bounding box center [202, 337] width 9 height 9
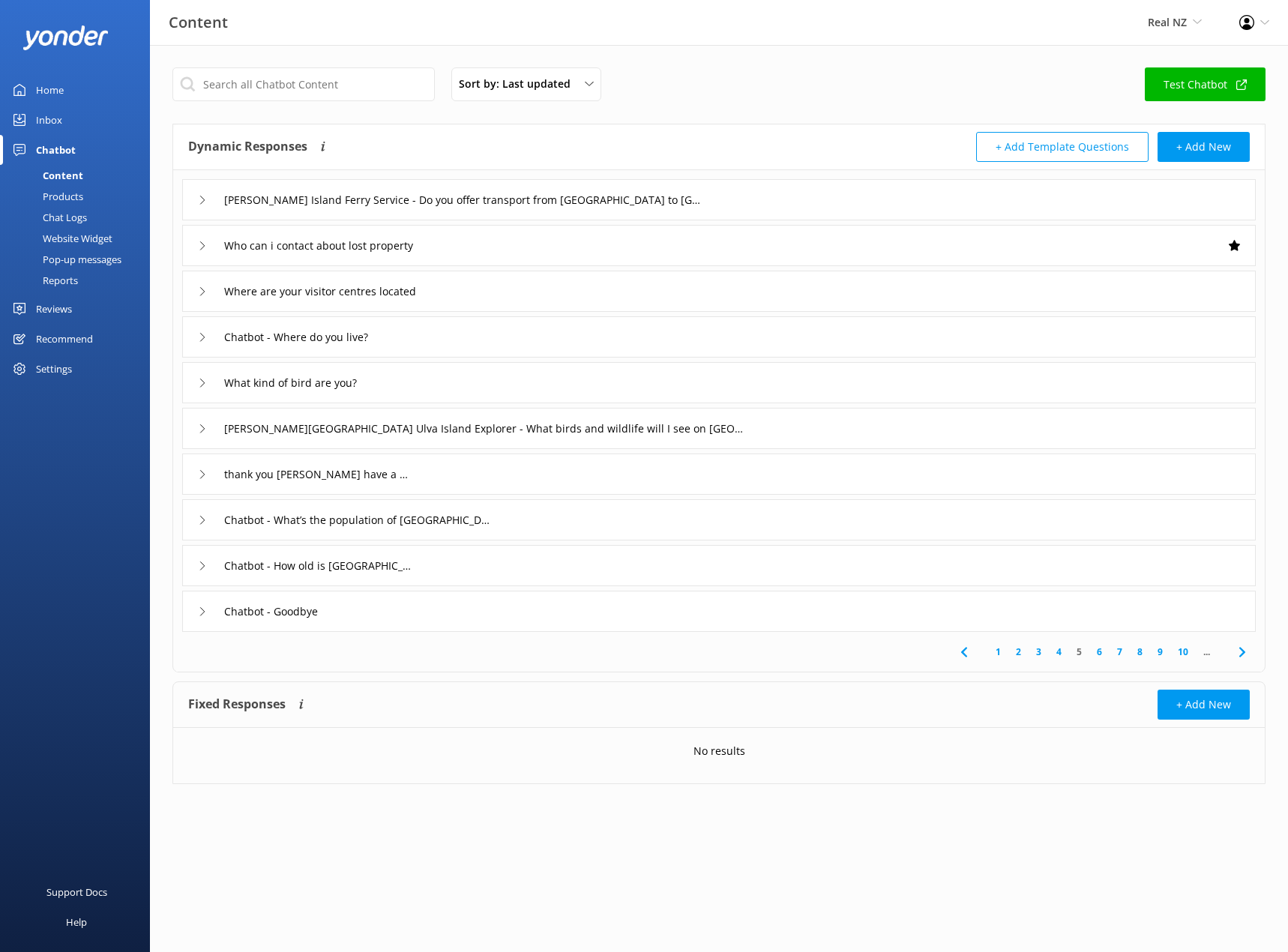
click at [1123, 660] on div "1 2 3 4 5 6 7 8 9 10 ..." at bounding box center [719, 653] width 1086 height 40
click at [1121, 653] on link "7" at bounding box center [1120, 652] width 20 height 14
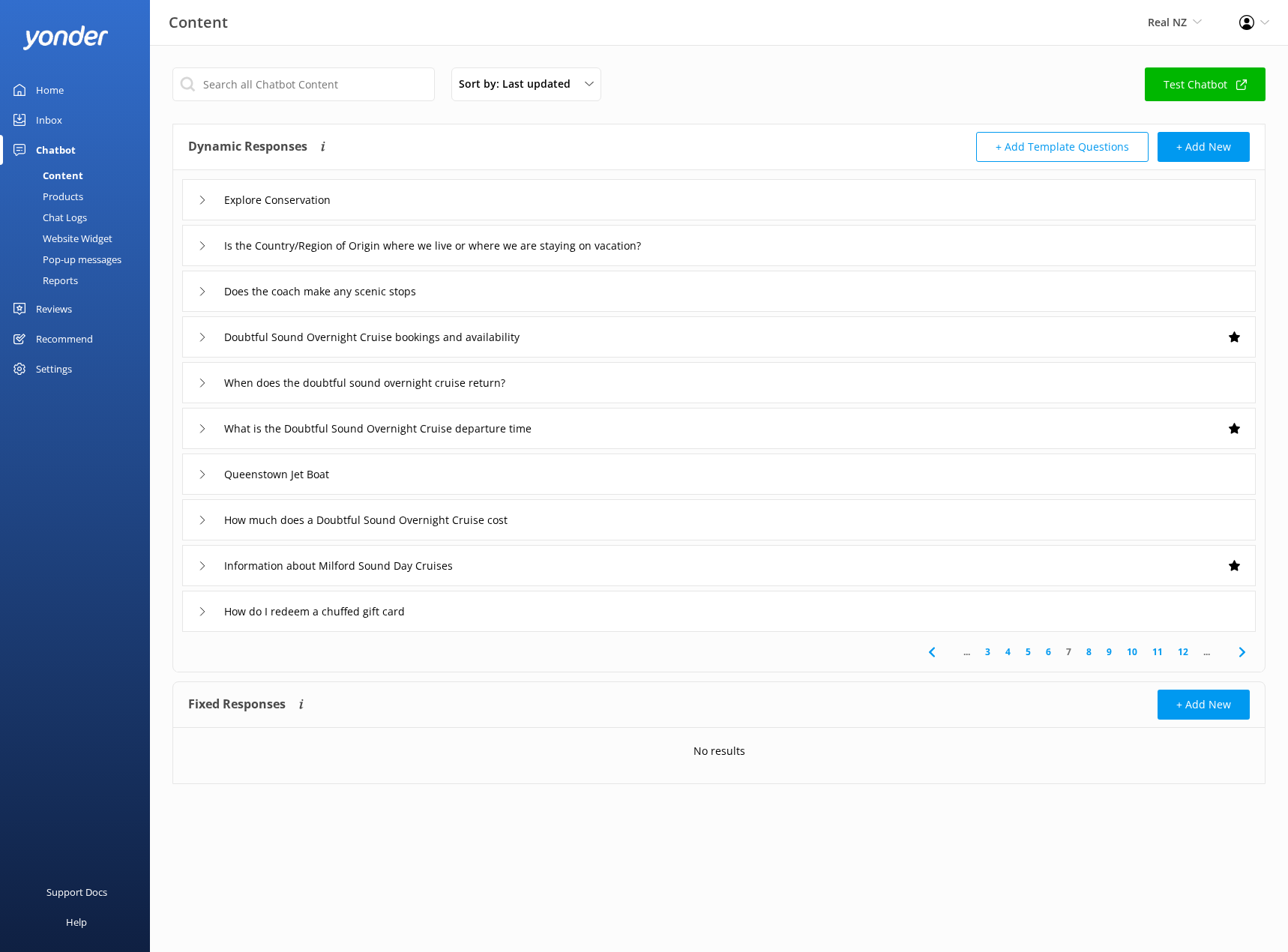
click at [1092, 653] on link "8" at bounding box center [1089, 652] width 20 height 14
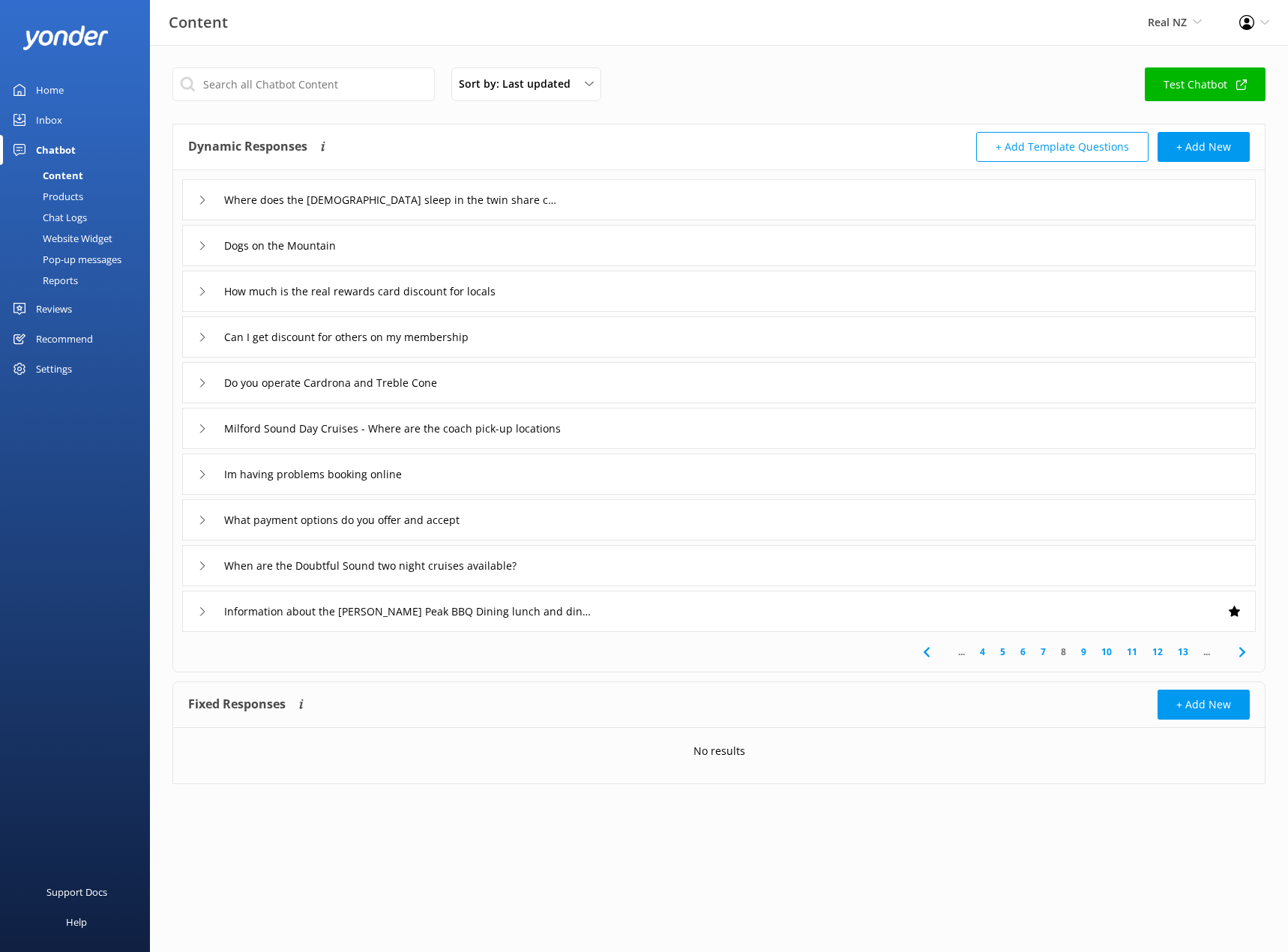
click at [62, 188] on div "Products" at bounding box center [46, 196] width 75 height 21
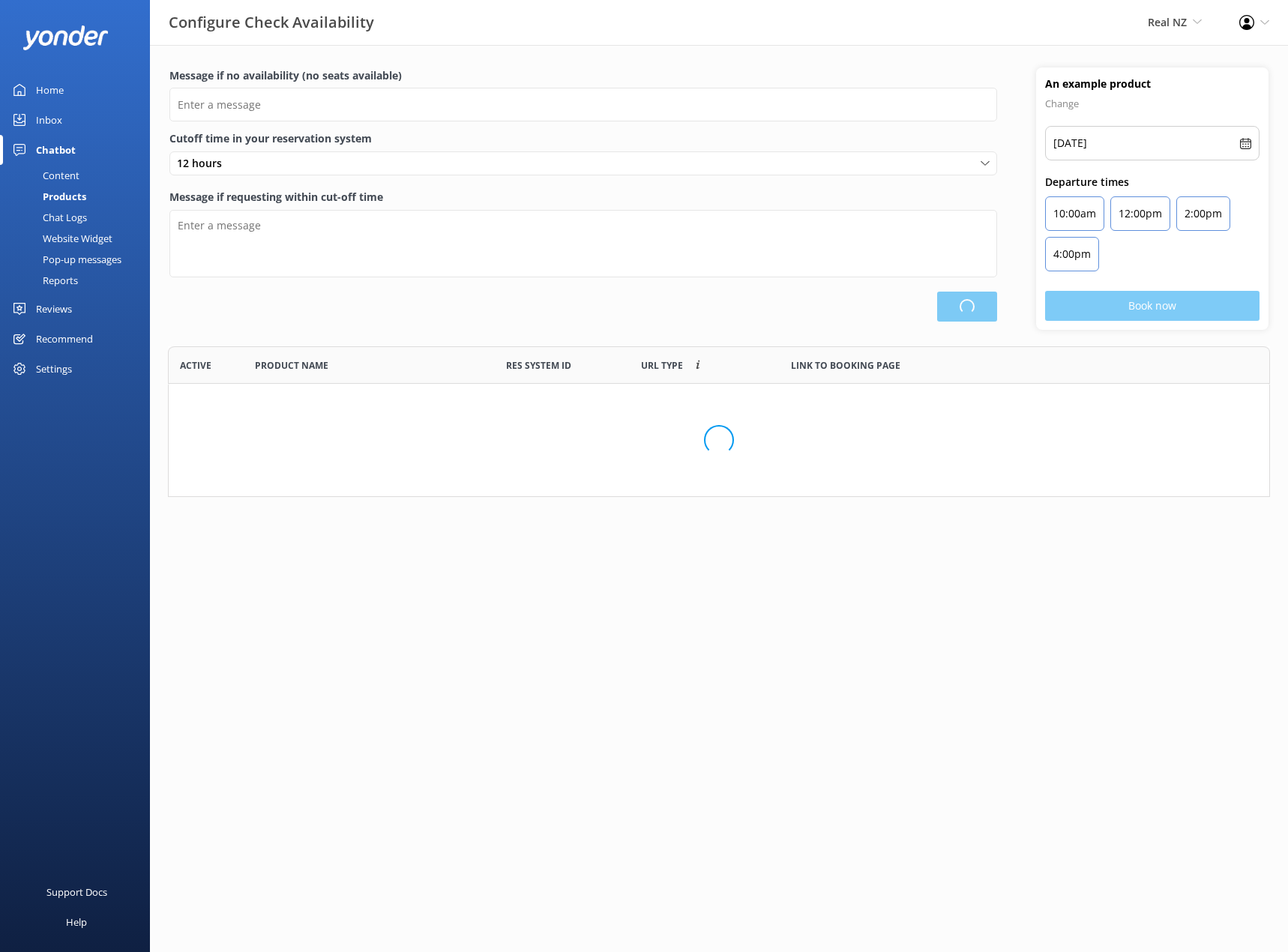
type input "There are no seats available, please check an alternative day"
type textarea "Our online booking system closes {hours} prior to departure. Please contact us …"
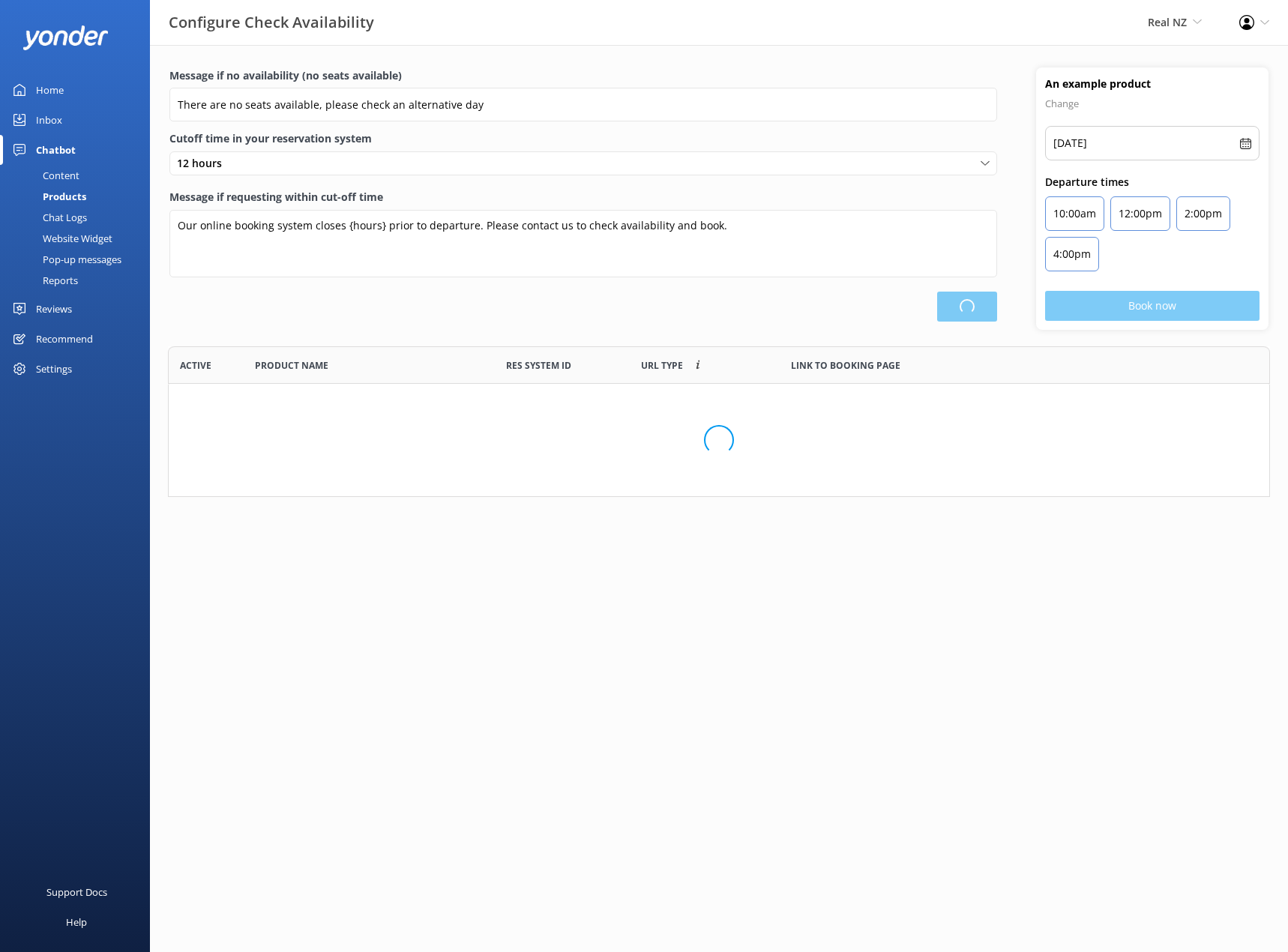
scroll to position [439, 1090]
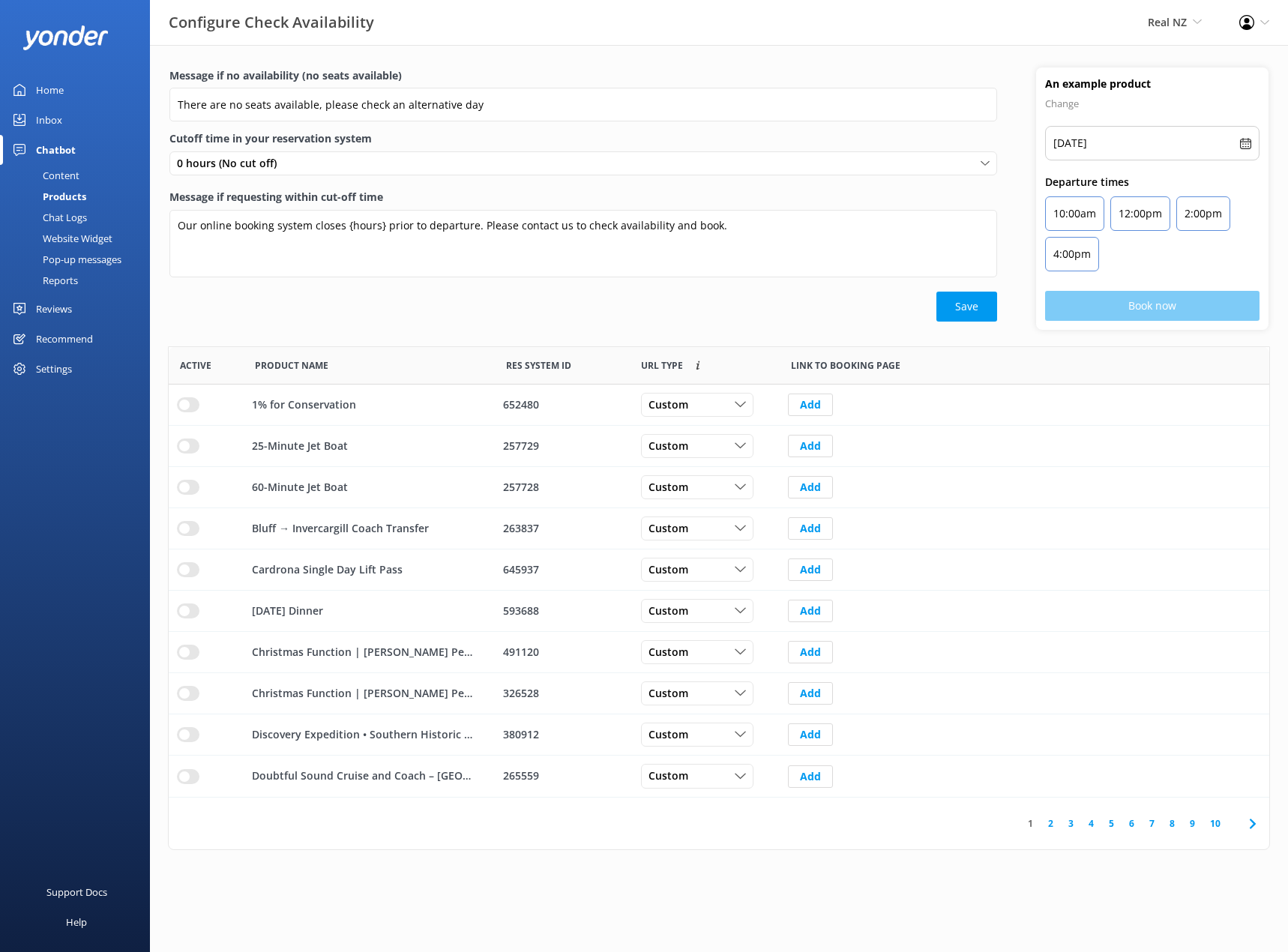
click at [53, 258] on div "Pop-up messages" at bounding box center [65, 259] width 113 height 21
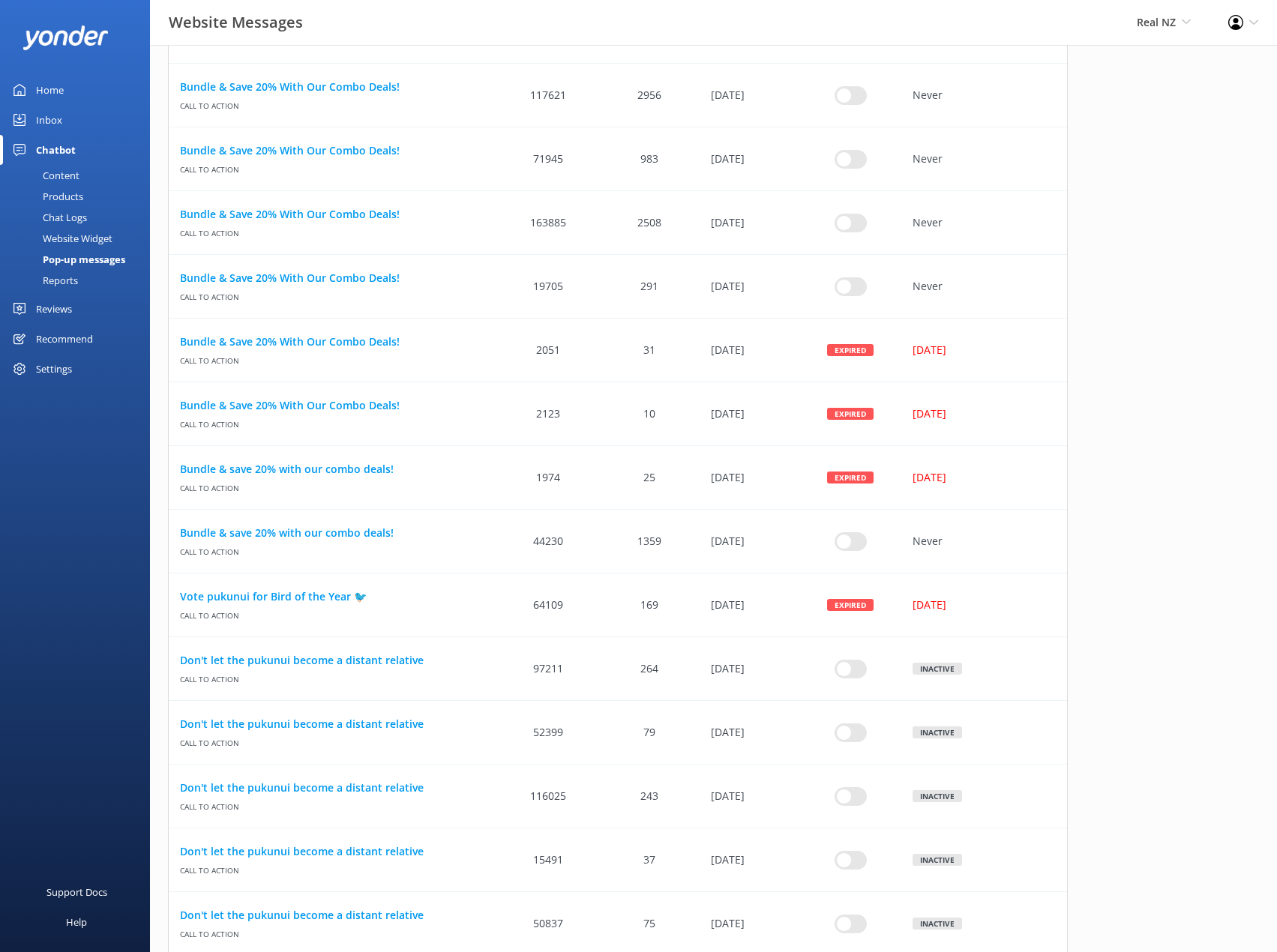
scroll to position [846, 0]
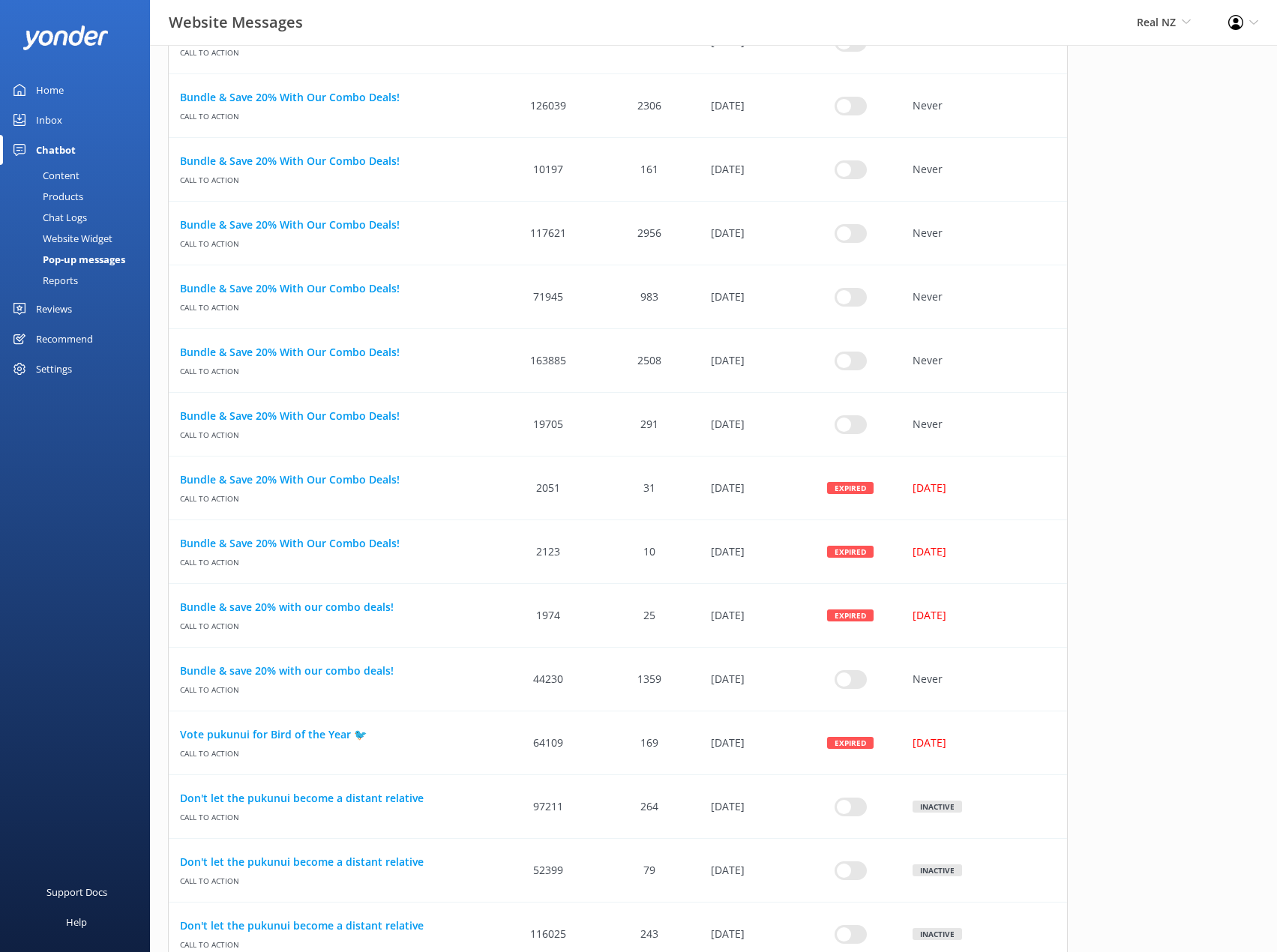
click at [63, 249] on div "Pop-up messages" at bounding box center [66, 259] width 116 height 21
click at [65, 241] on div "Website Widget" at bounding box center [60, 238] width 103 height 21
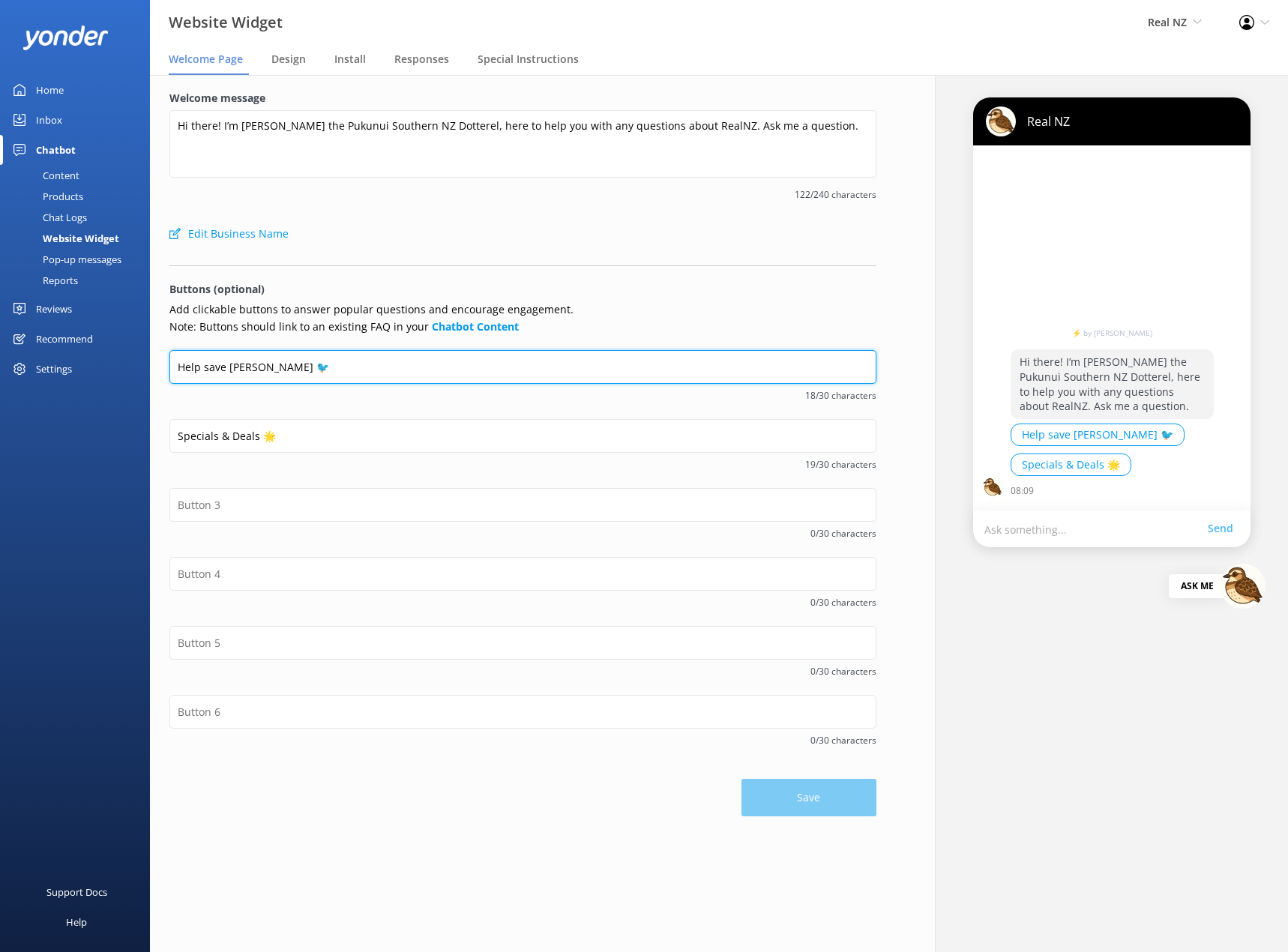
click at [591, 362] on input "Help save [PERSON_NAME] 🐦" at bounding box center [522, 366] width 707 height 33
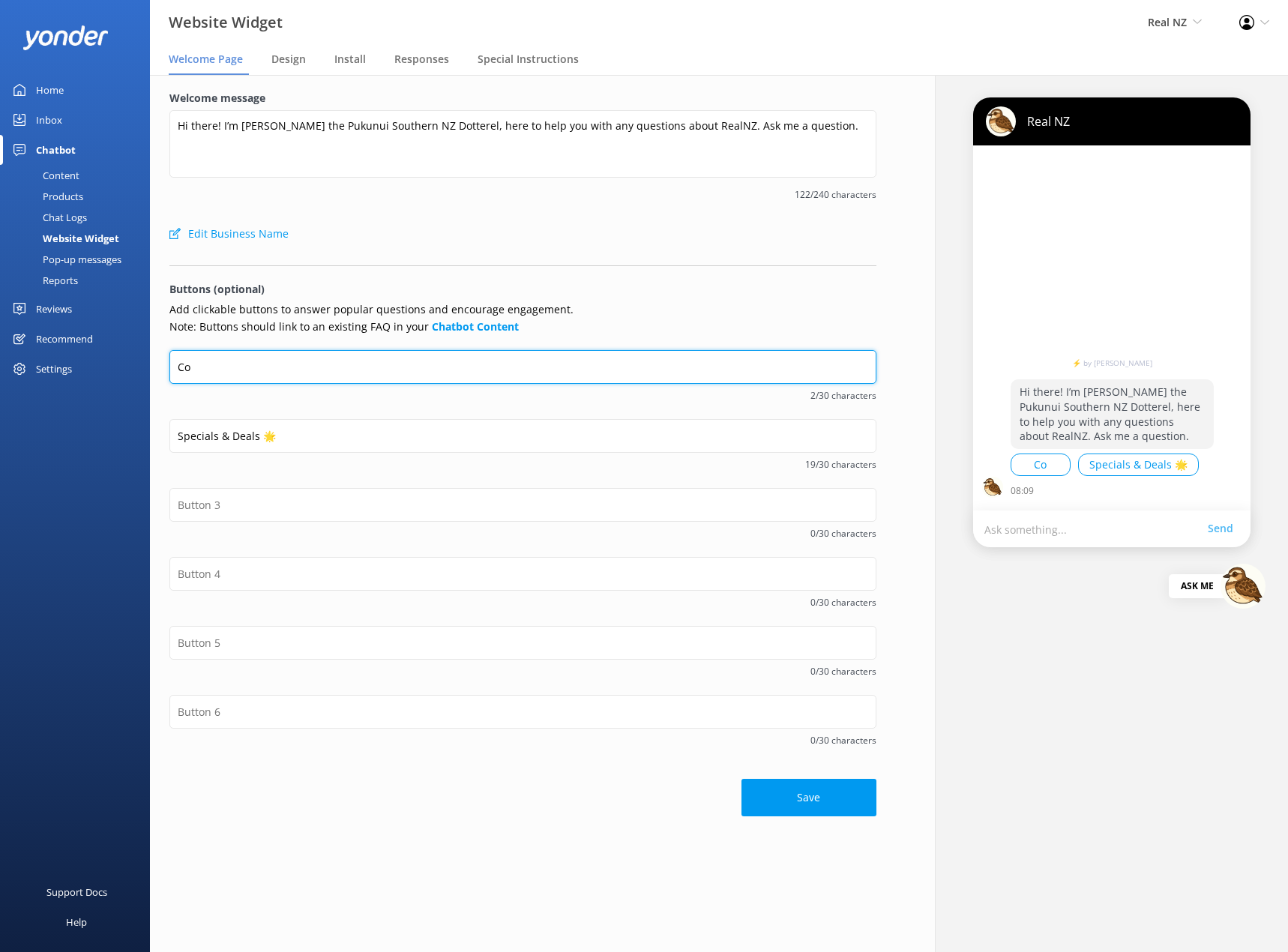
type input "C"
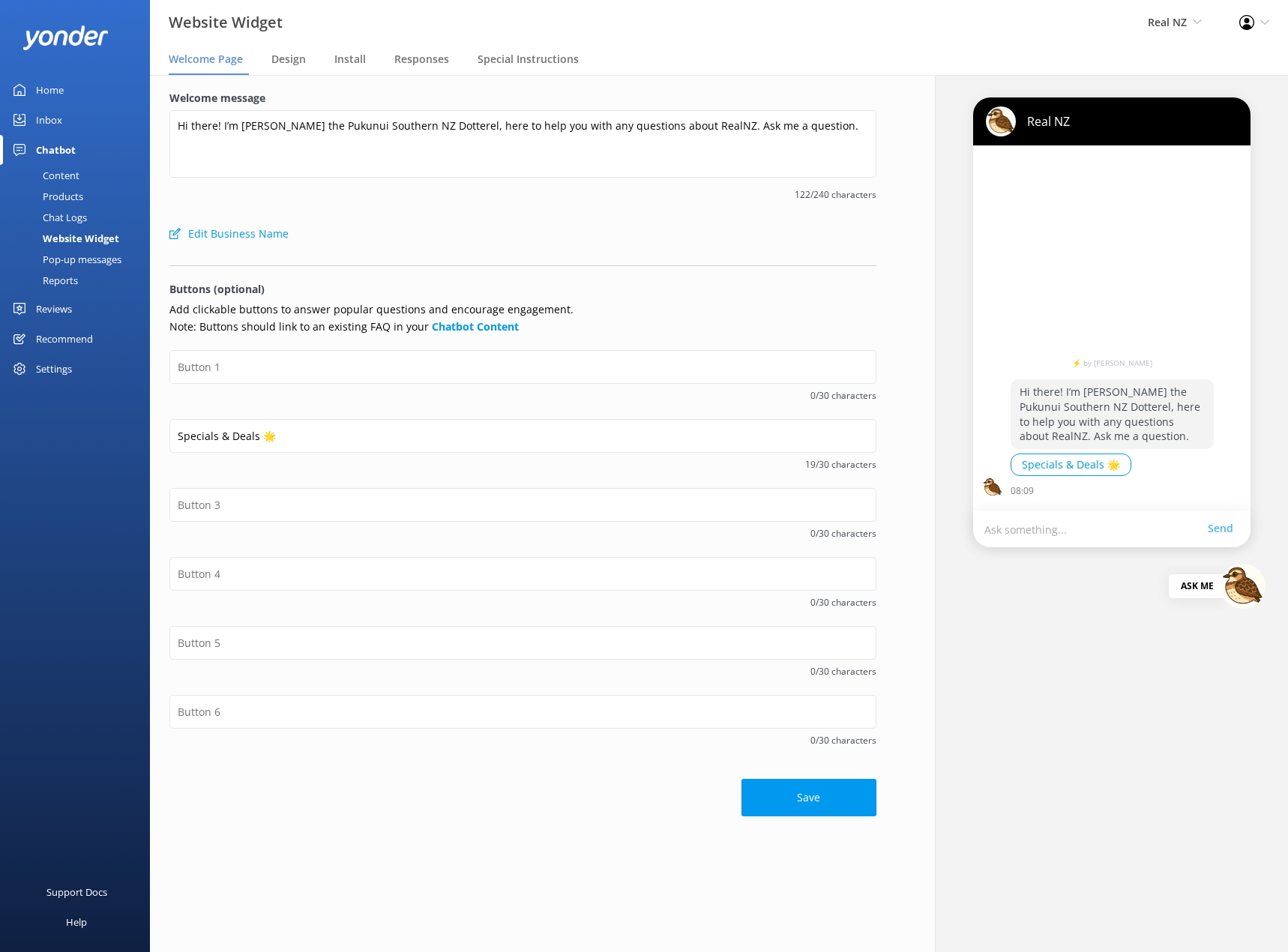
drag, startPoint x: 844, startPoint y: 807, endPoint x: 722, endPoint y: 785, distance: 124.0
click at [844, 806] on button "Save" at bounding box center [809, 797] width 135 height 37
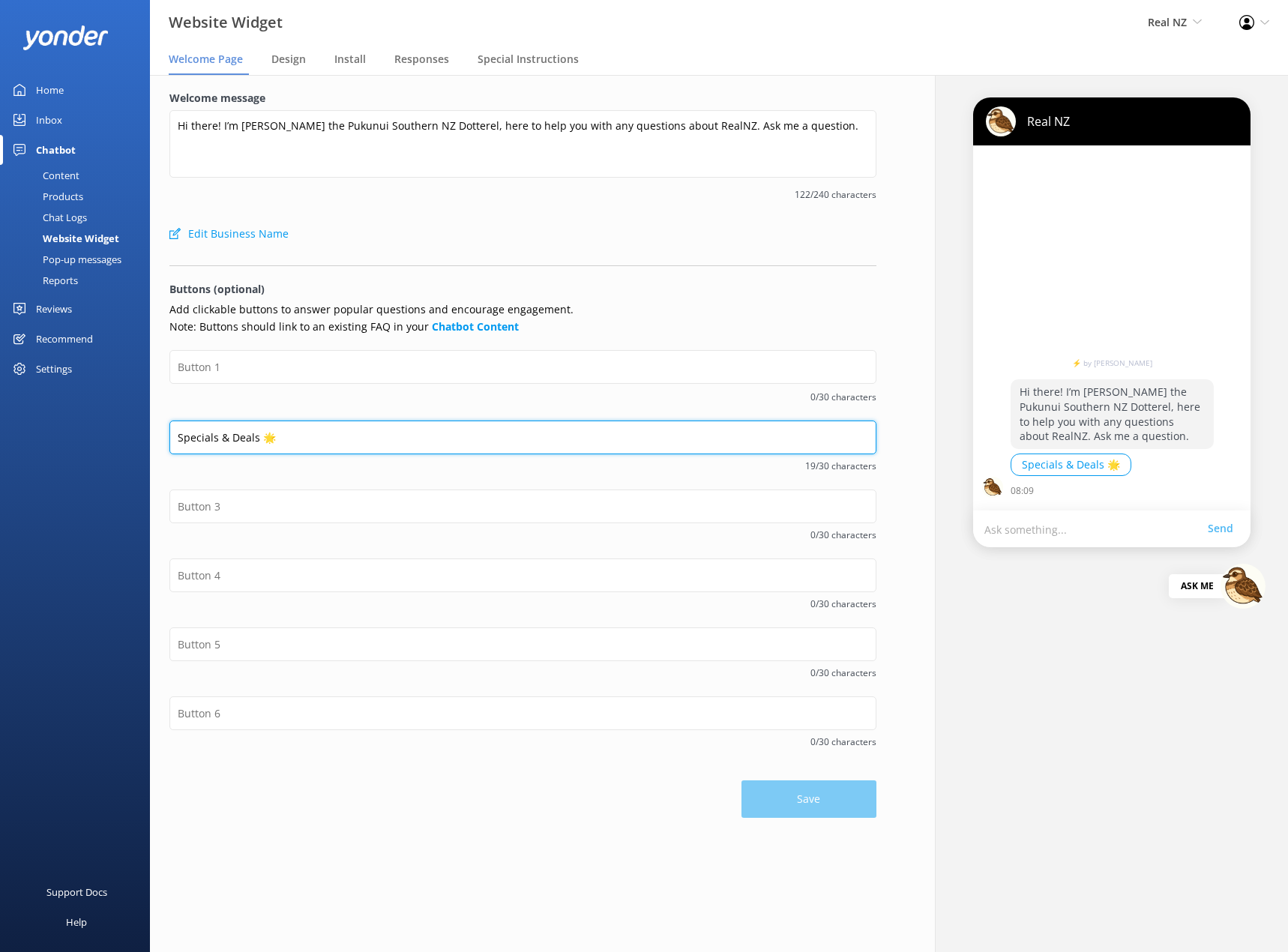
drag, startPoint x: 320, startPoint y: 434, endPoint x: 145, endPoint y: 428, distance: 175.1
click at [145, 428] on div "Website Widget Real NZ Real NZ Cardrona x Treble Cone Profile Settings Logout W…" at bounding box center [644, 513] width 1288 height 877
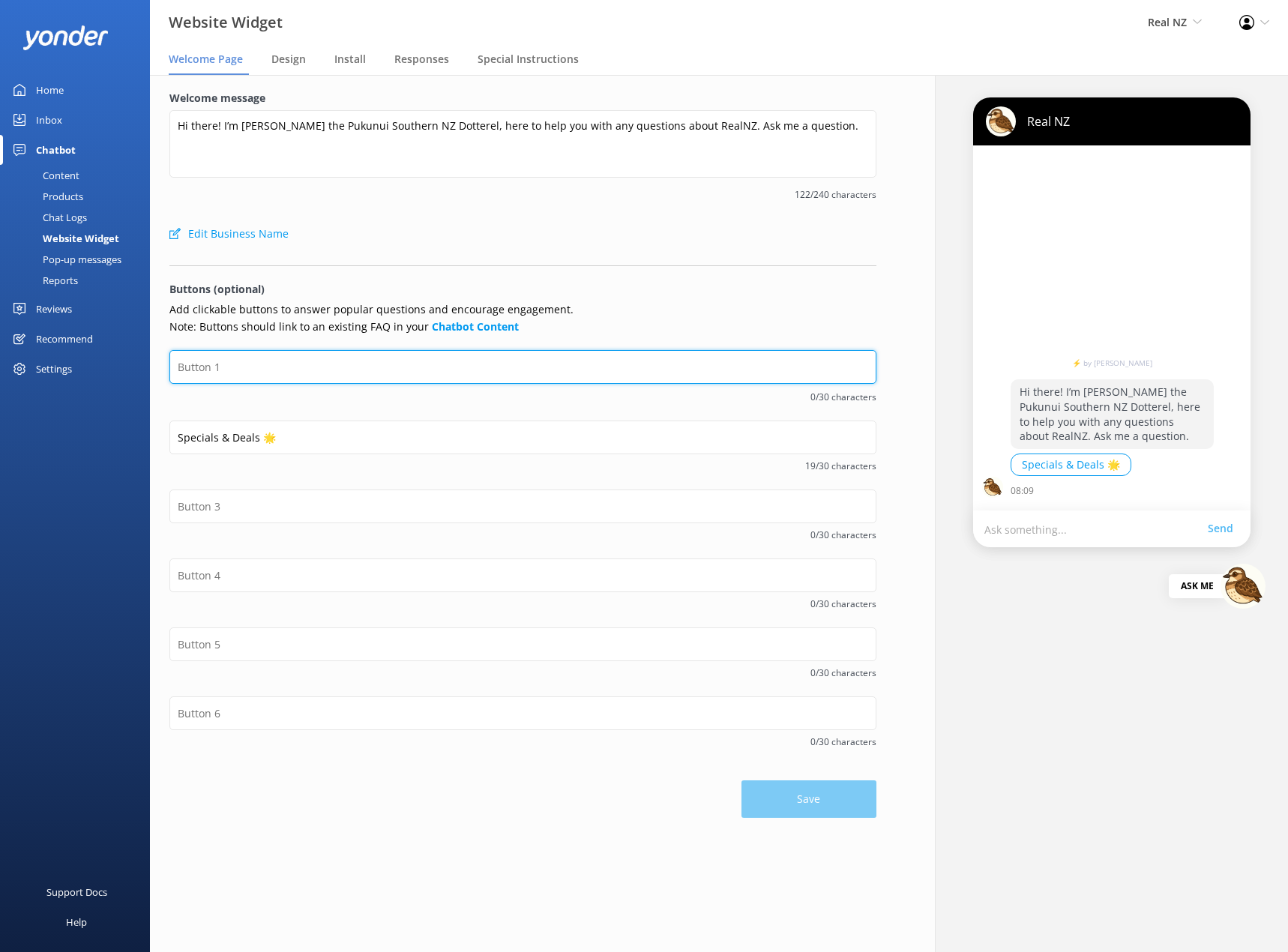
click at [233, 378] on input "text" at bounding box center [522, 366] width 707 height 33
paste input "Specials & Deals 🌟"
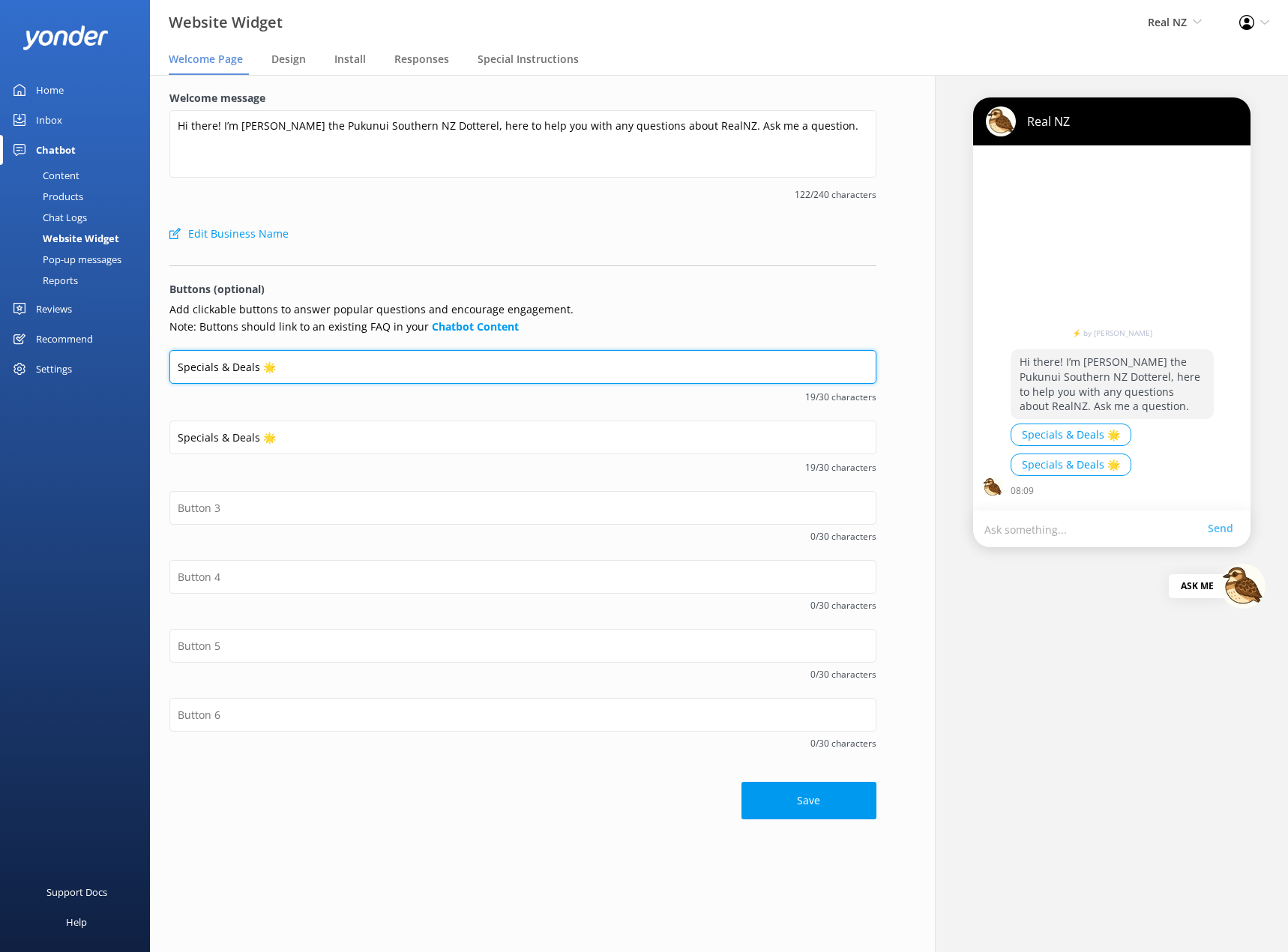
type input "Specials & Deals 🌟"
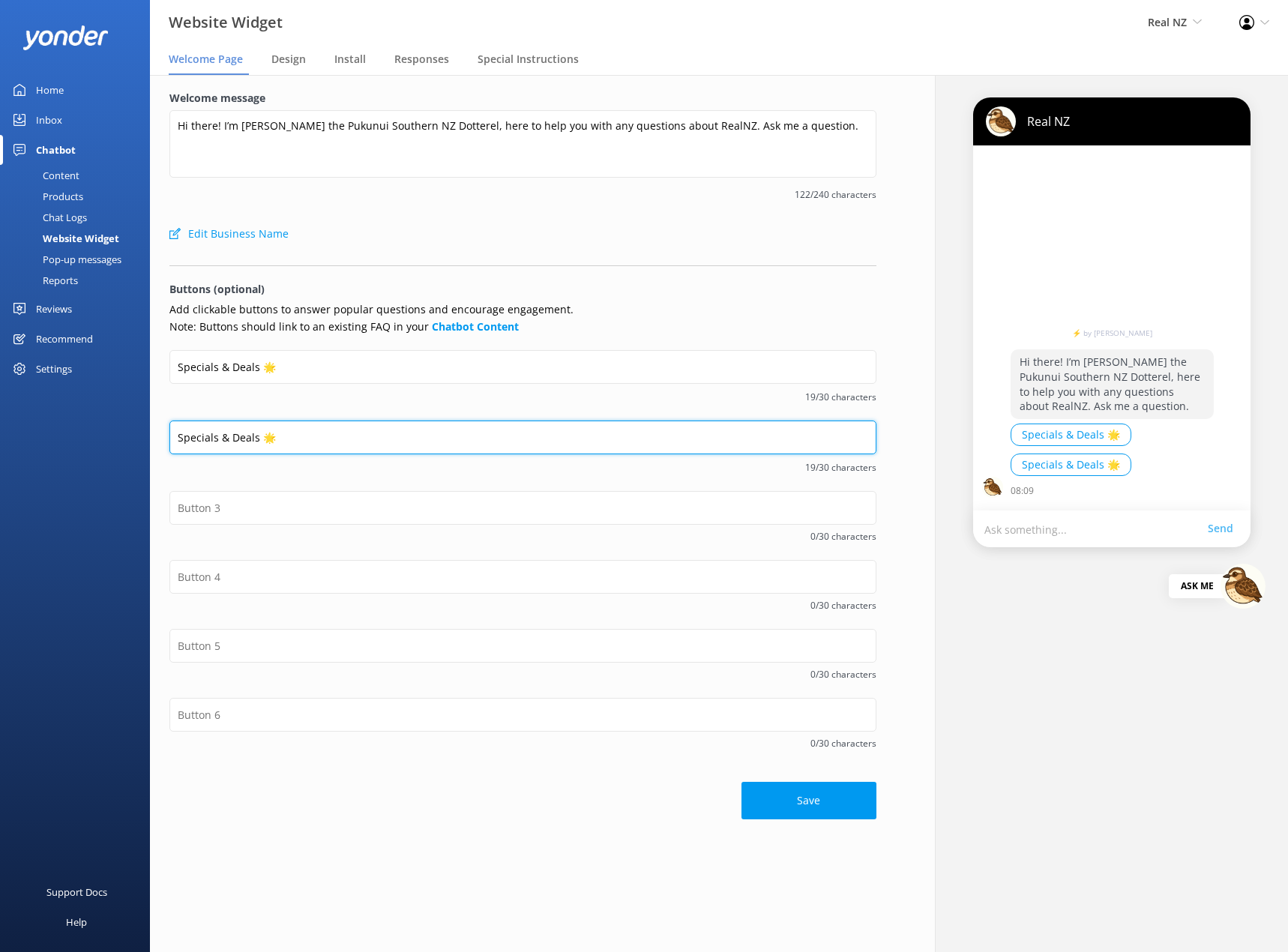
click at [327, 442] on input "Specials & Deals 🌟" at bounding box center [522, 437] width 707 height 33
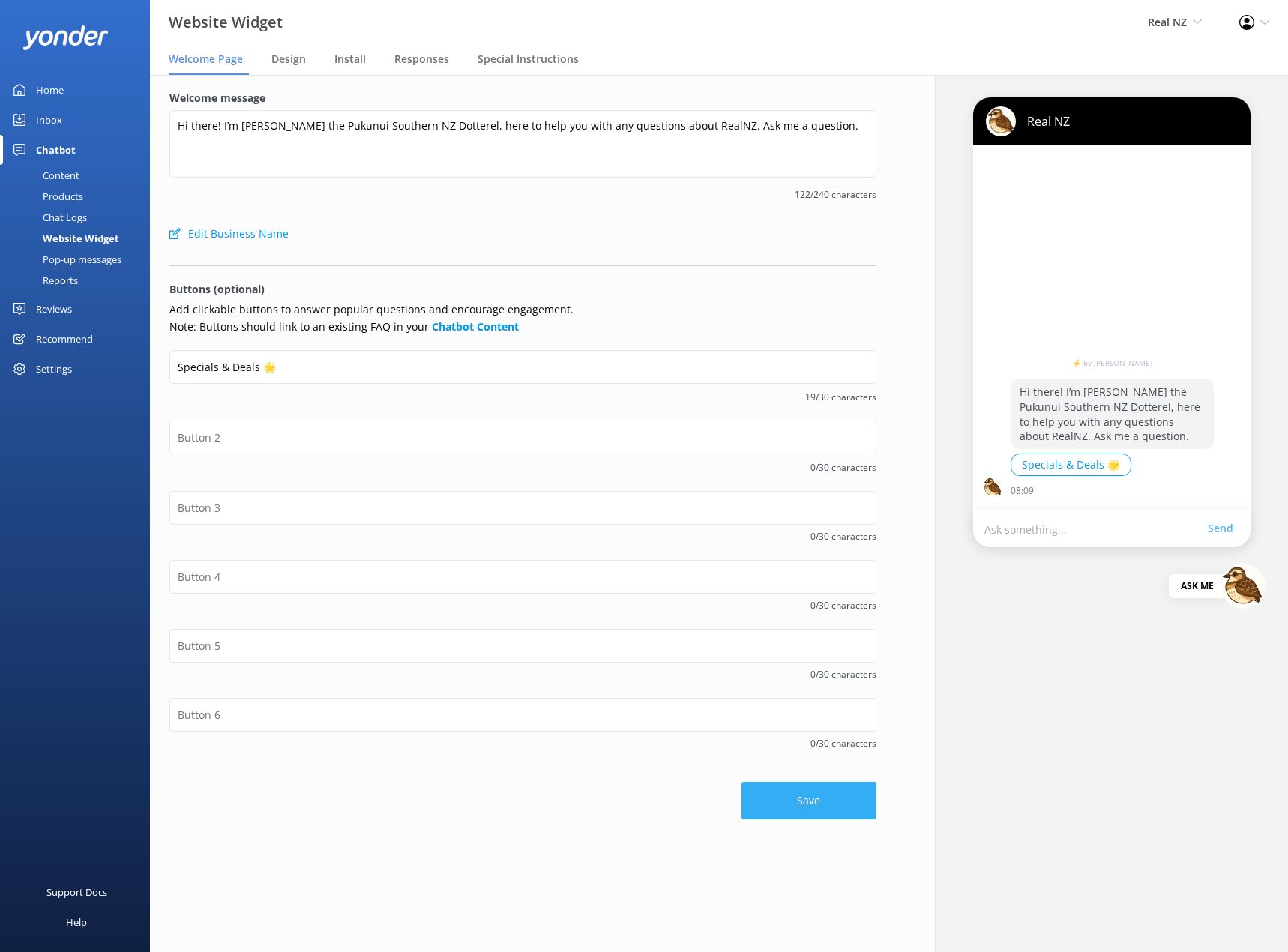
click at [825, 781] on div "Save" at bounding box center [522, 793] width 707 height 53
click at [819, 799] on button "Save" at bounding box center [809, 800] width 135 height 37
click at [1240, 593] on img at bounding box center [1243, 586] width 45 height 45
